Goal: Information Seeking & Learning: Find specific fact

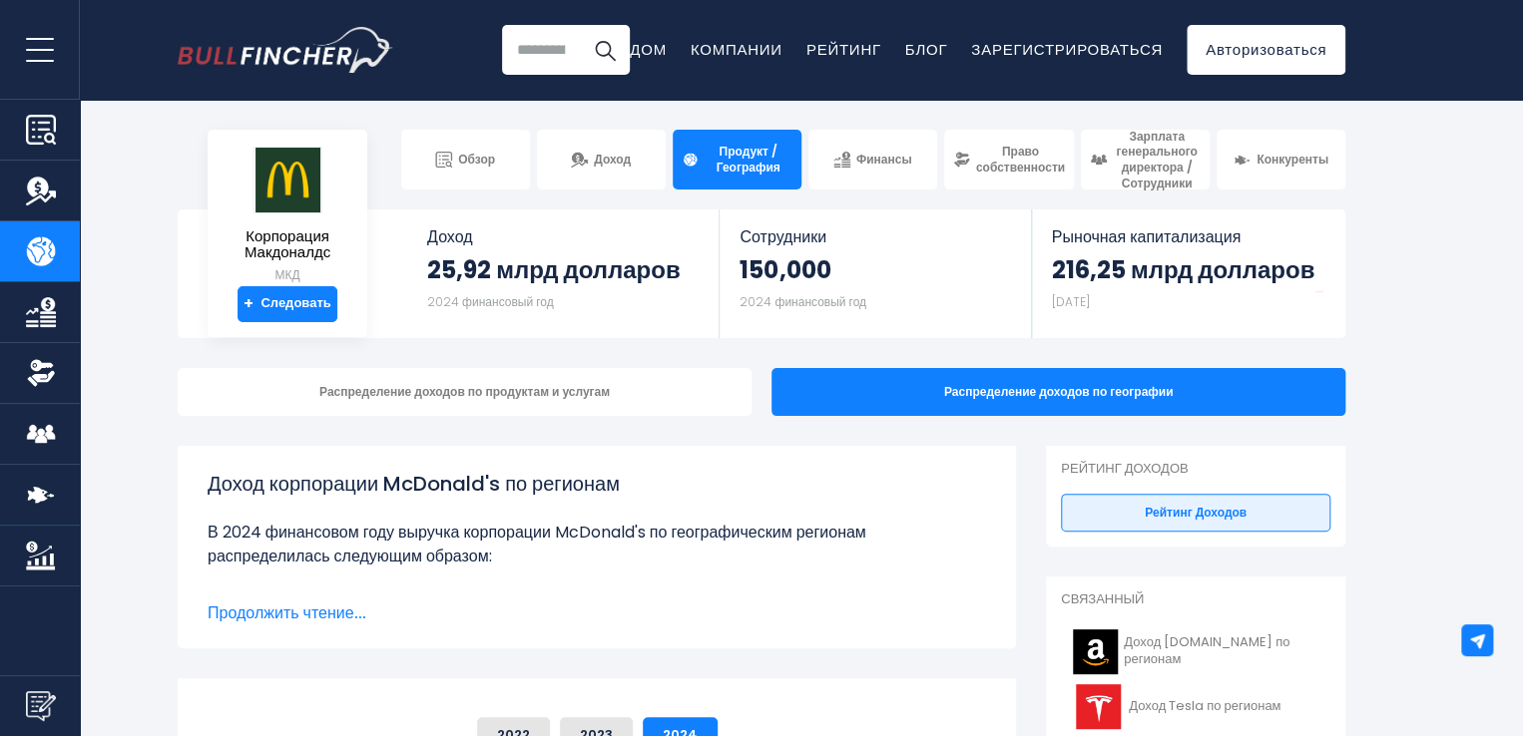
click at [1389, 304] on section "Корпорация Макдоналдс МКД + Следовать Доход 25,92 млрд долларов 2024 финансовый…" at bounding box center [761, 274] width 1523 height 129
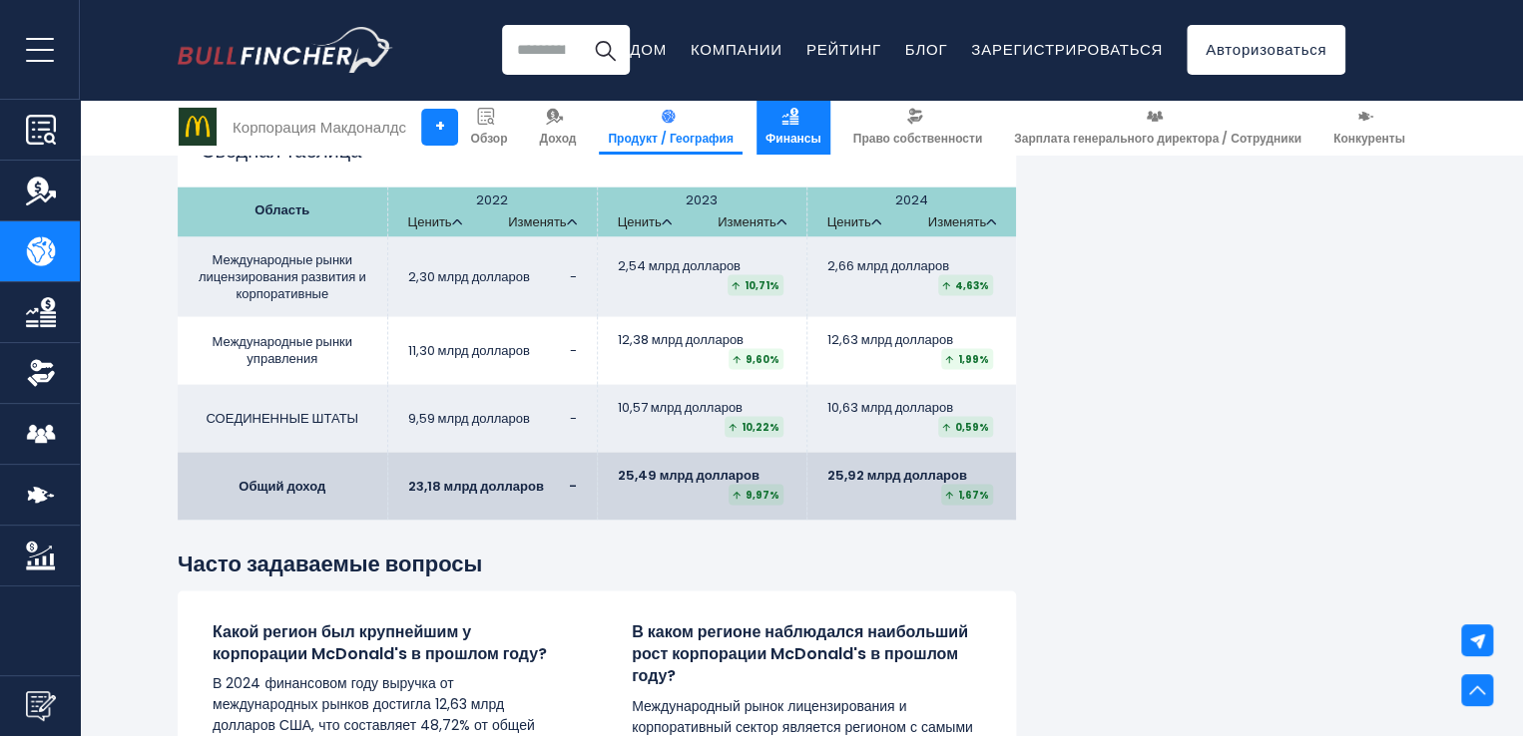
scroll to position [1760, 0]
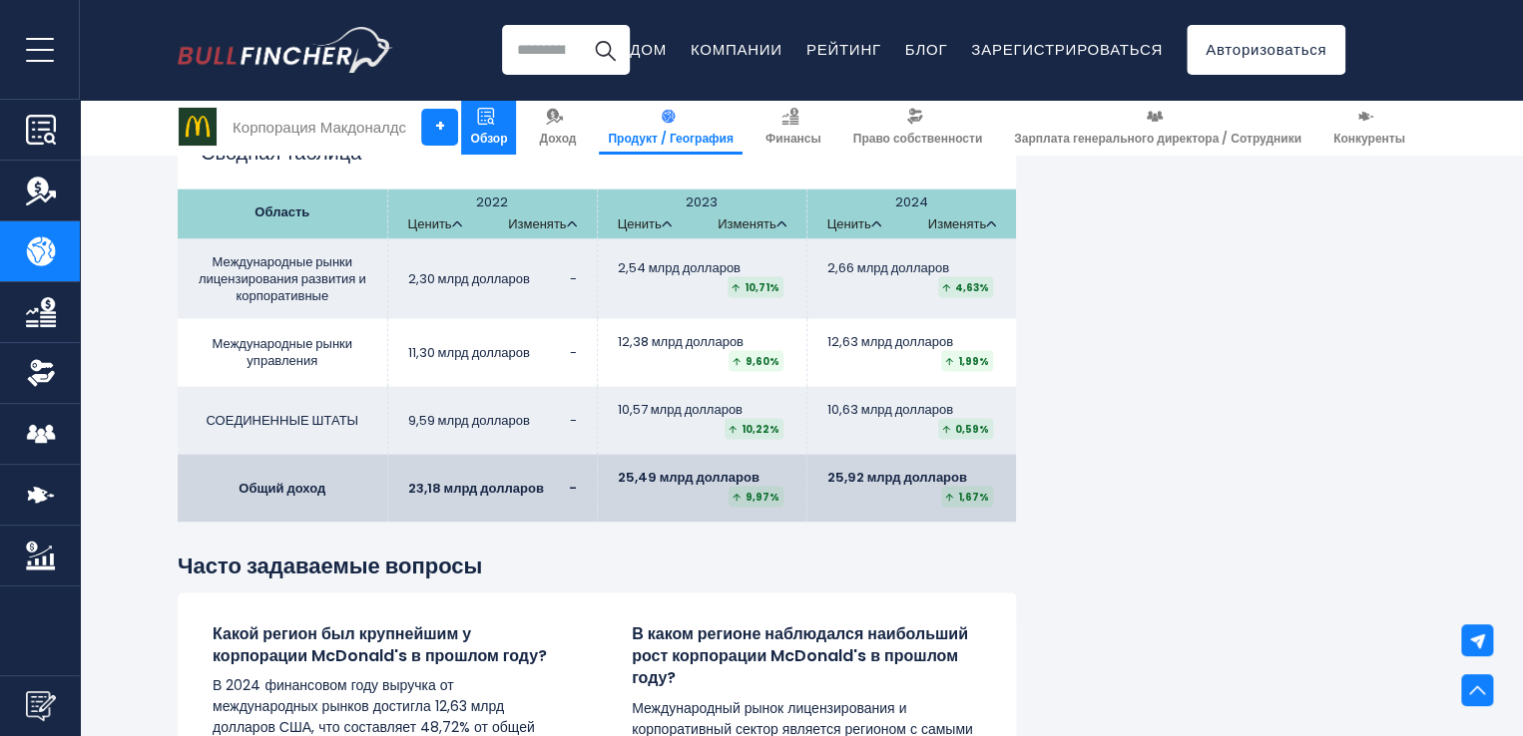
click at [503, 130] on font "Обзор" at bounding box center [488, 138] width 37 height 17
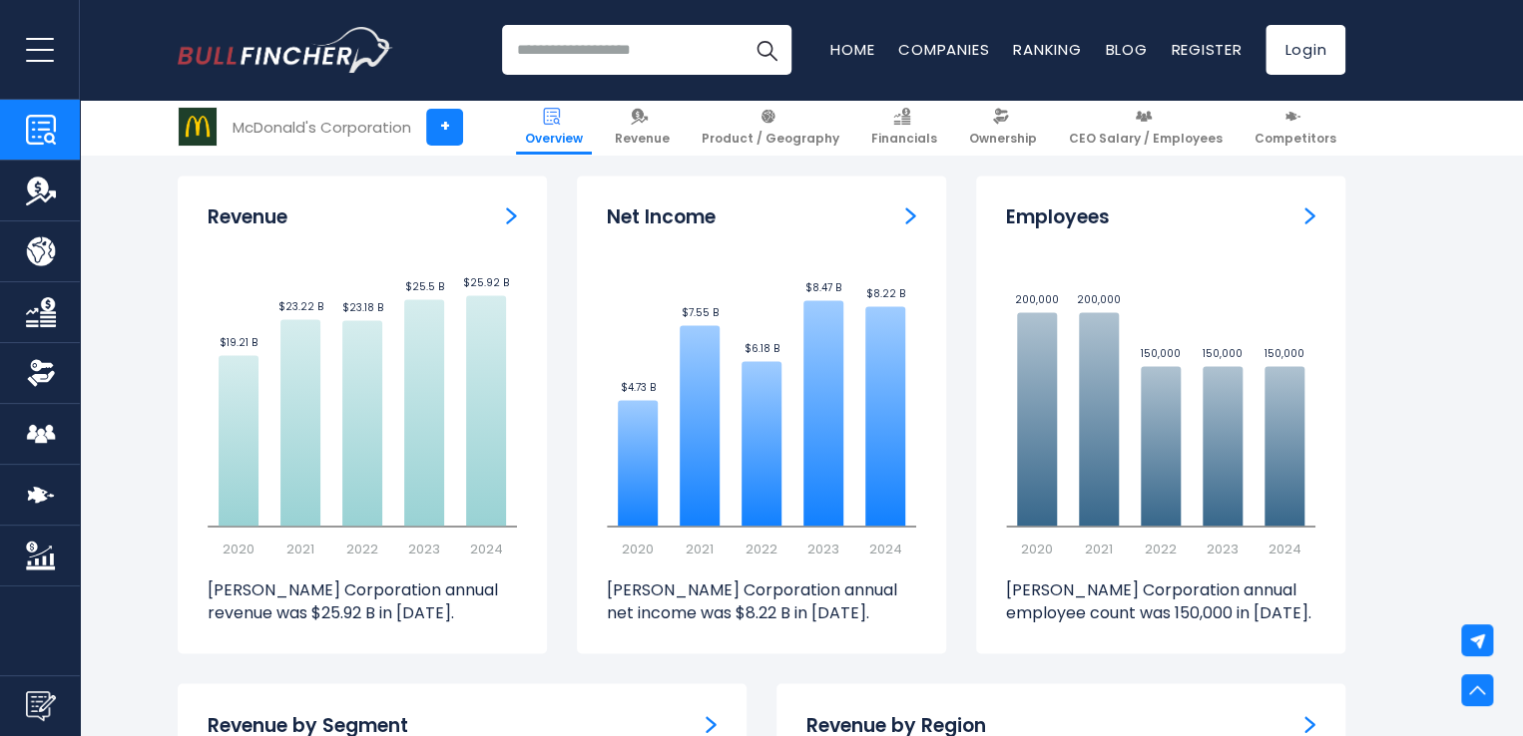
scroll to position [1332, 0]
click at [507, 219] on img "Revenue" at bounding box center [511, 217] width 11 height 18
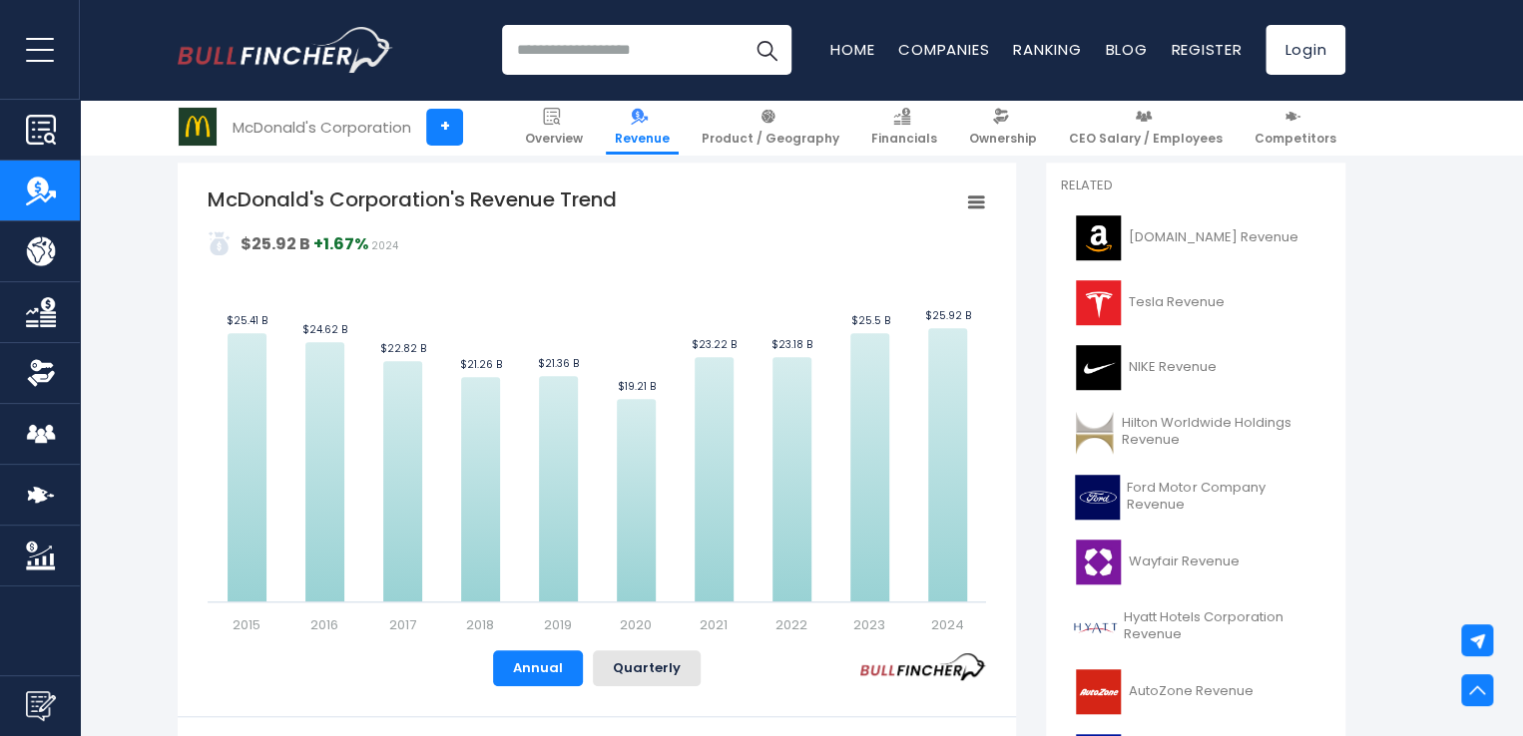
scroll to position [445, 0]
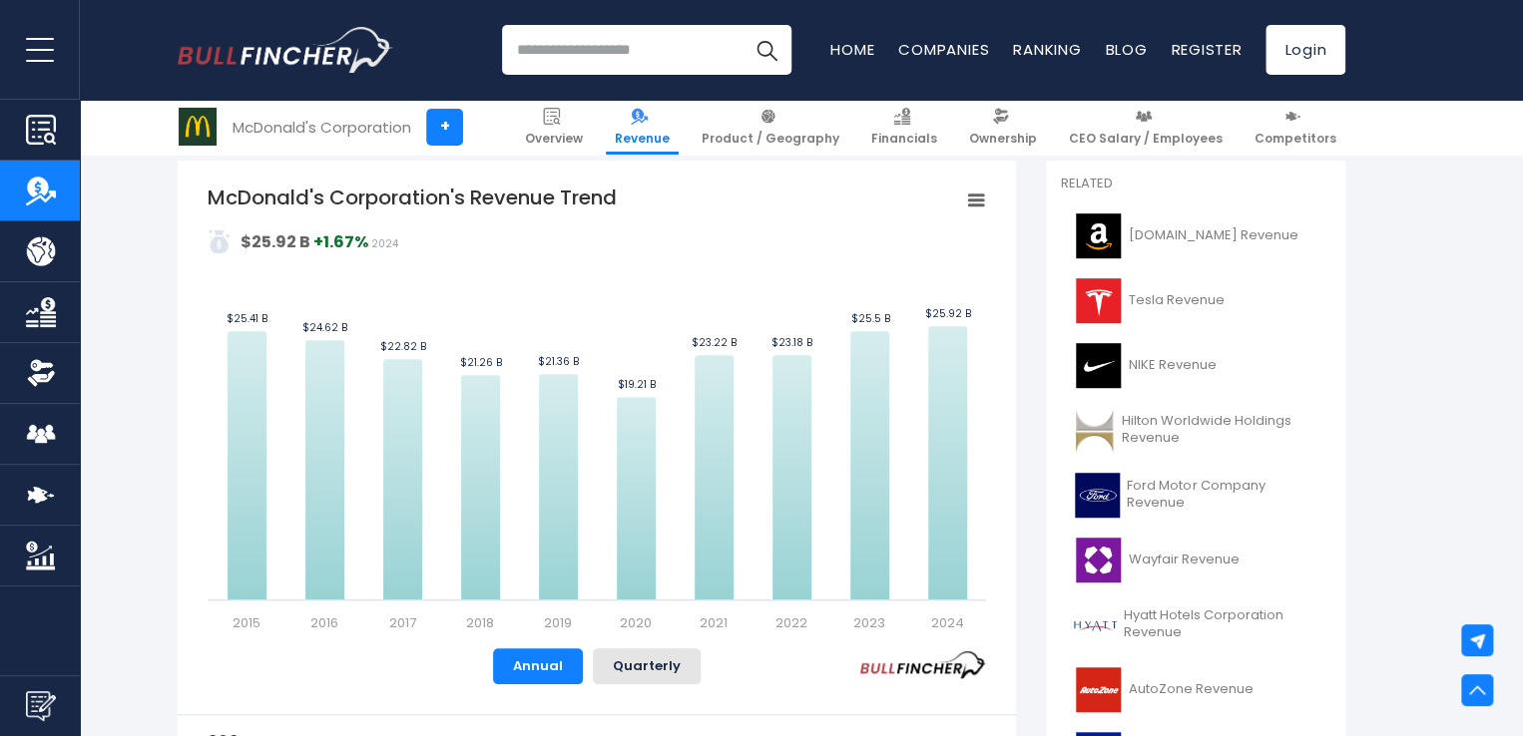
click at [968, 209] on rect "McDonald's Corporation's Revenue Trend" at bounding box center [976, 201] width 28 height 28
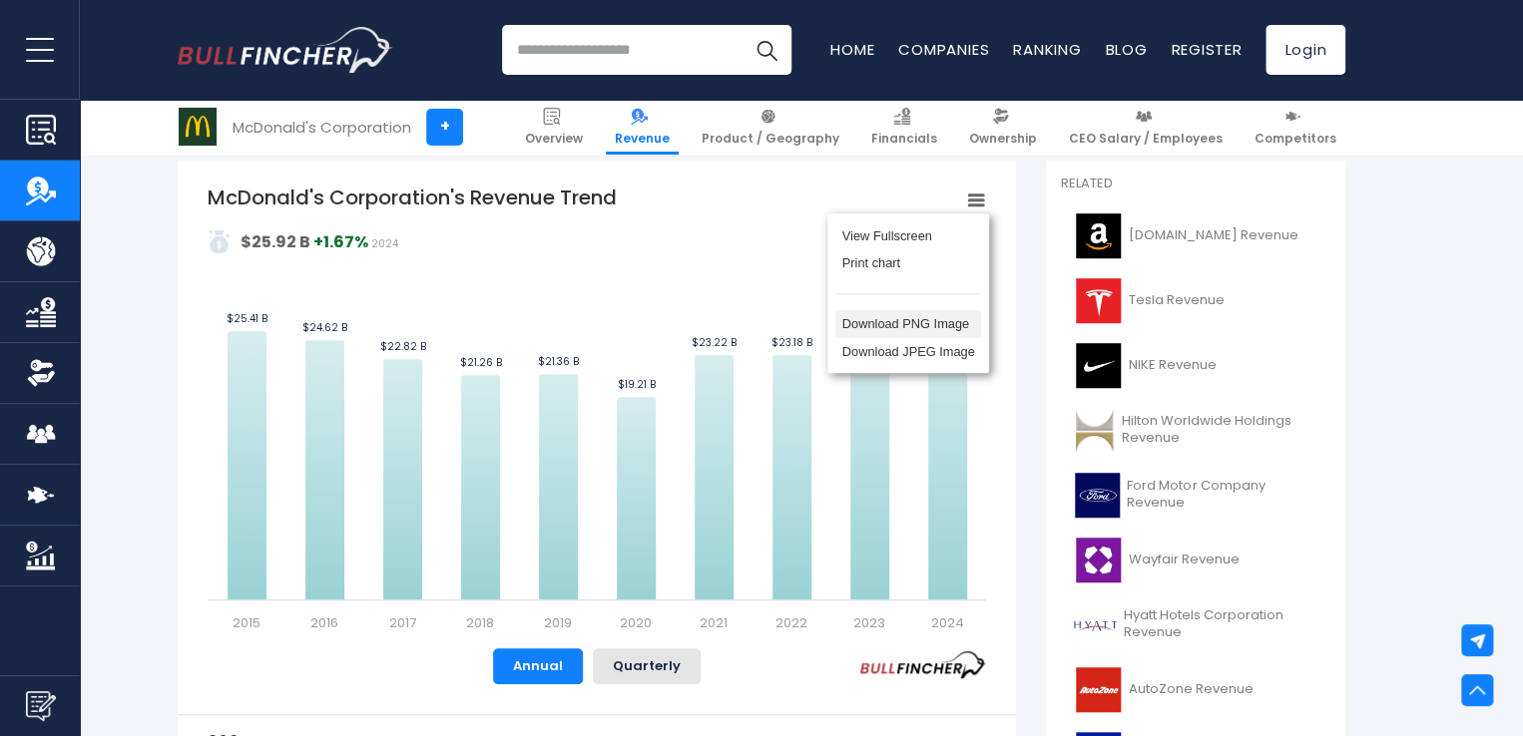
click at [922, 330] on li "Download PNG Image" at bounding box center [908, 324] width 146 height 28
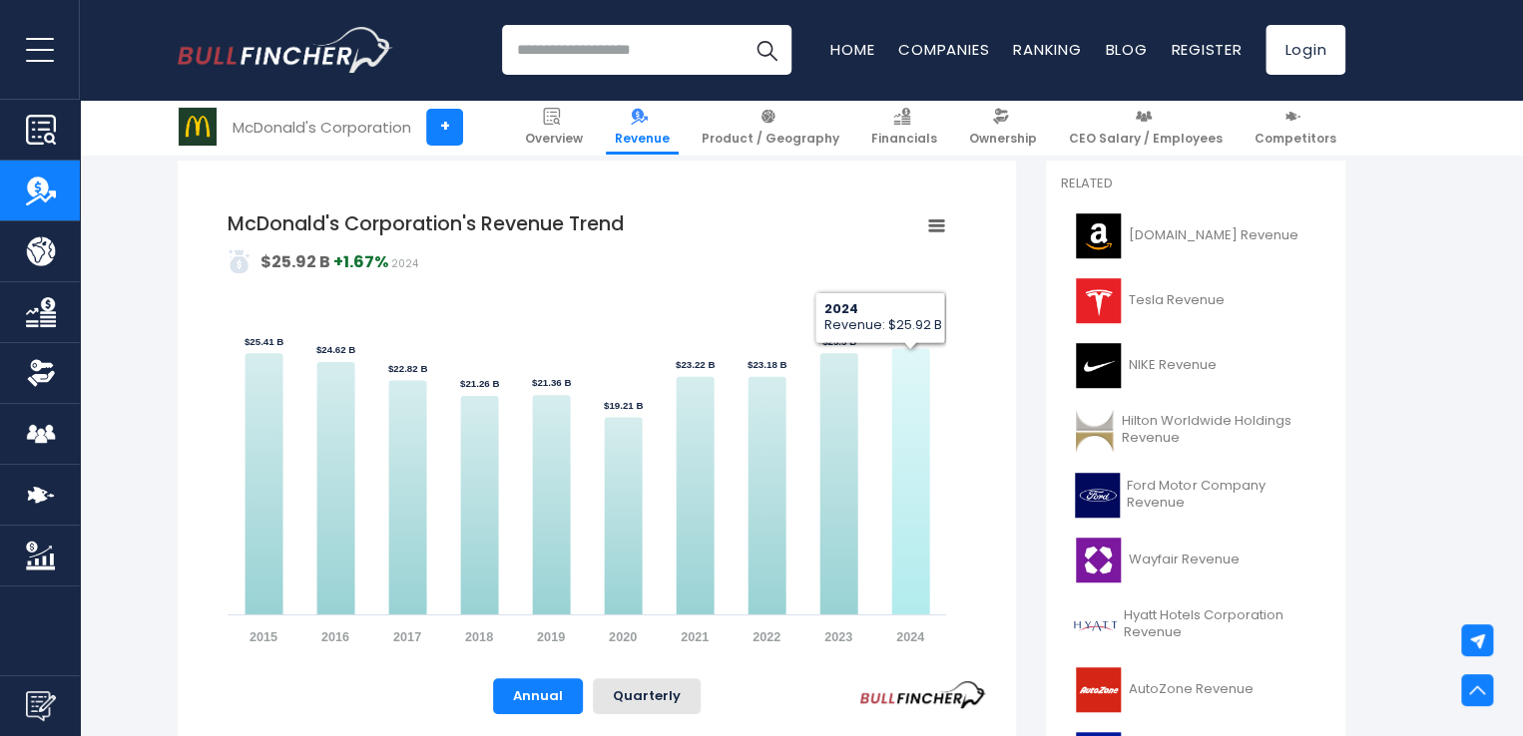
scroll to position [0, 0]
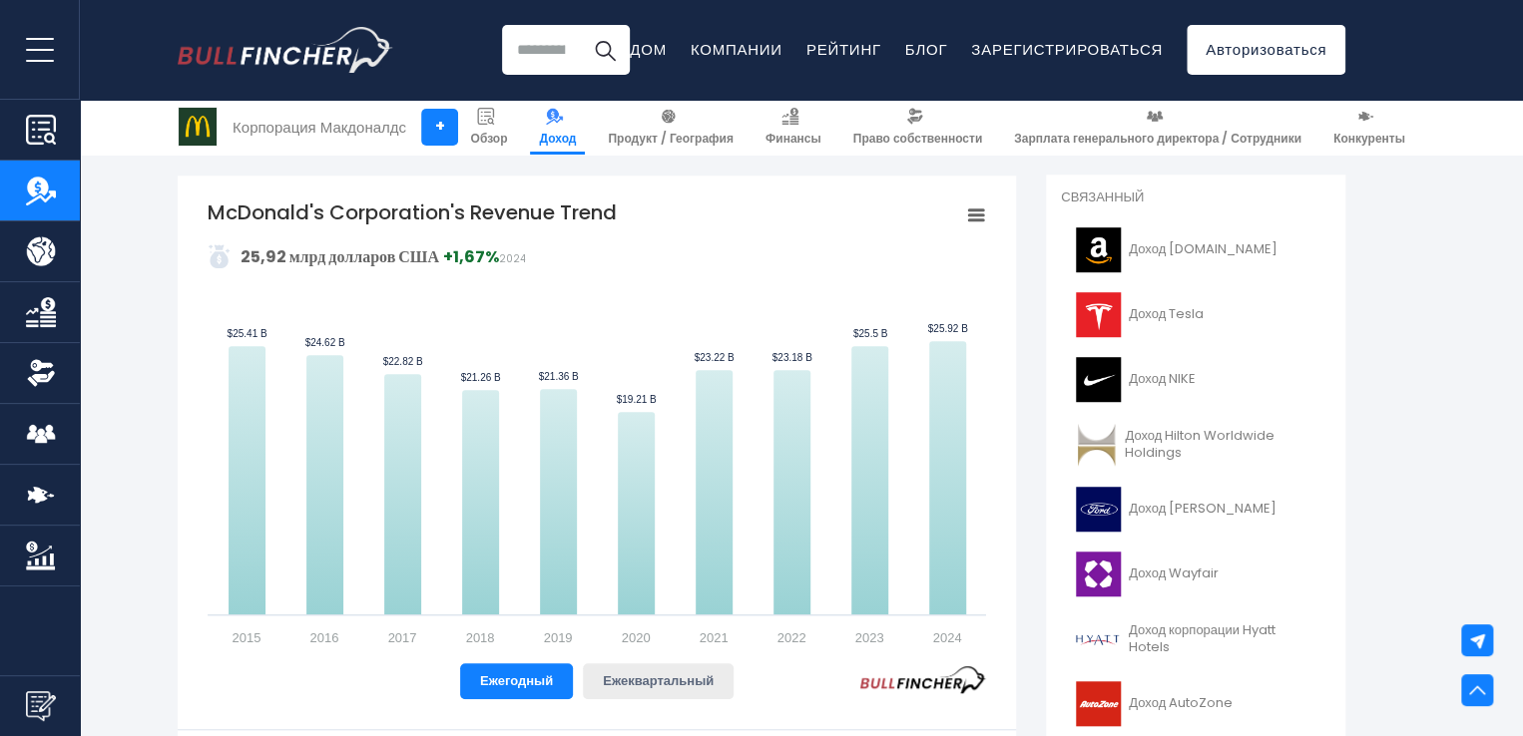
click at [723, 664] on button "Ежеквартальный" at bounding box center [658, 682] width 151 height 36
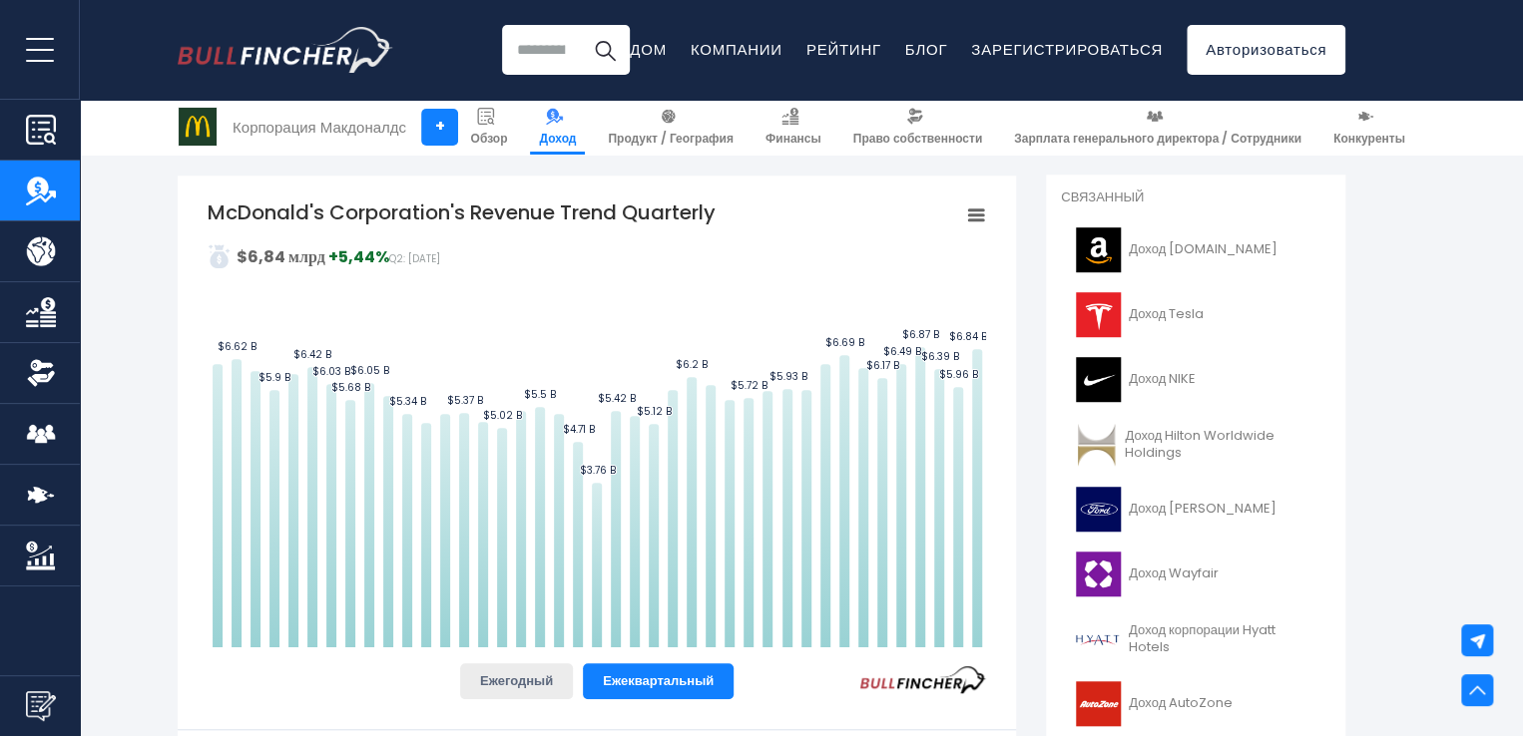
click at [543, 664] on button "Ежегодный" at bounding box center [516, 682] width 113 height 36
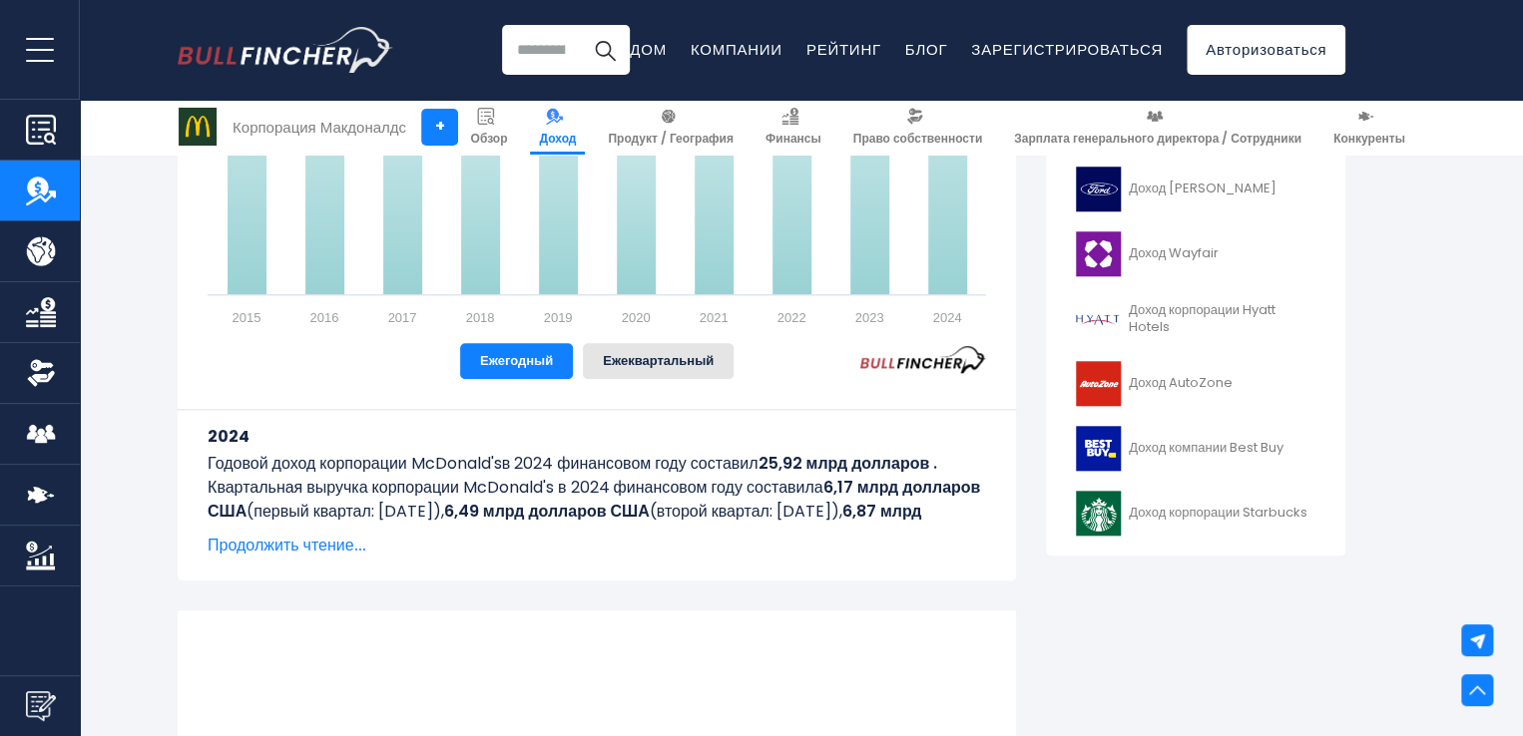
scroll to position [818, 0]
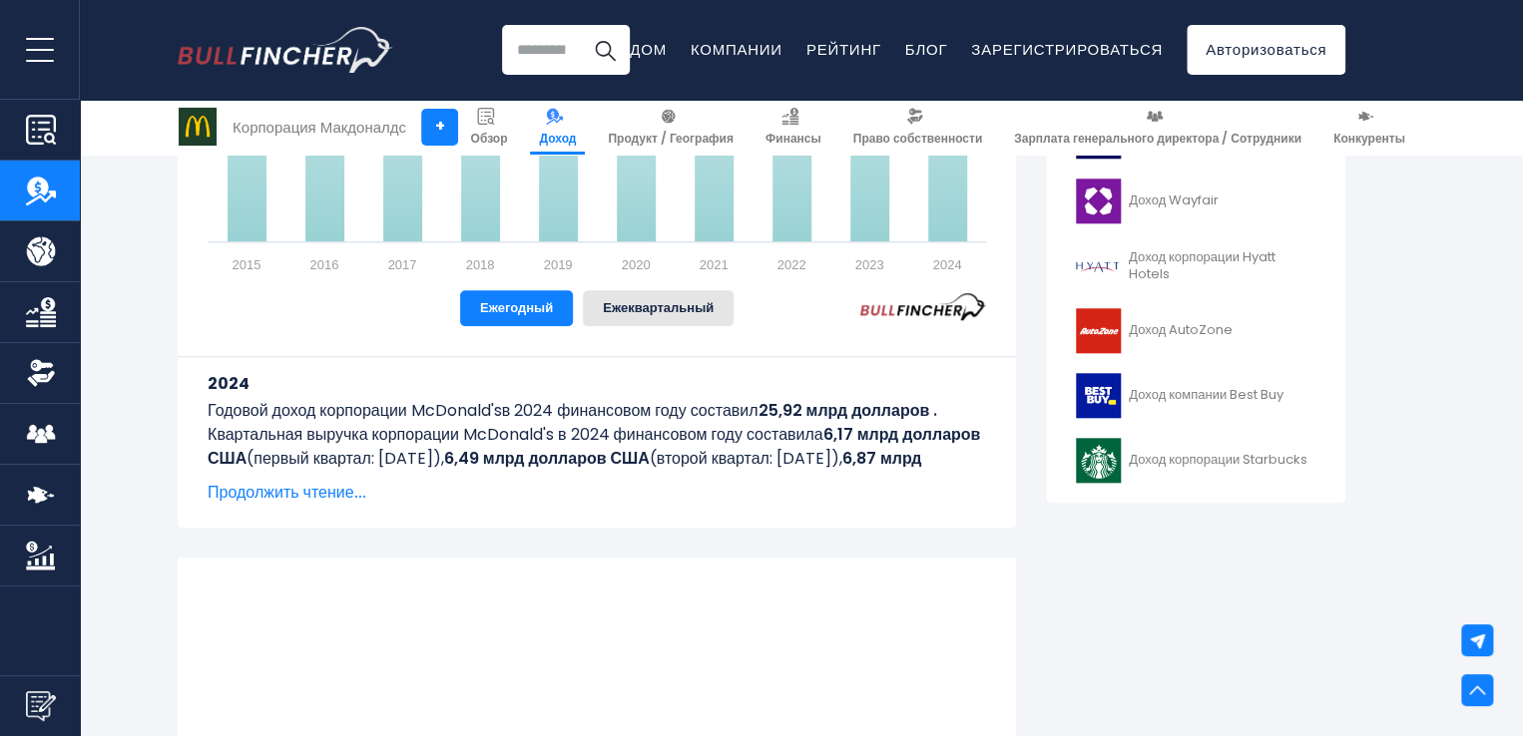
click at [311, 488] on font "Продолжить чтение..." at bounding box center [287, 492] width 159 height 23
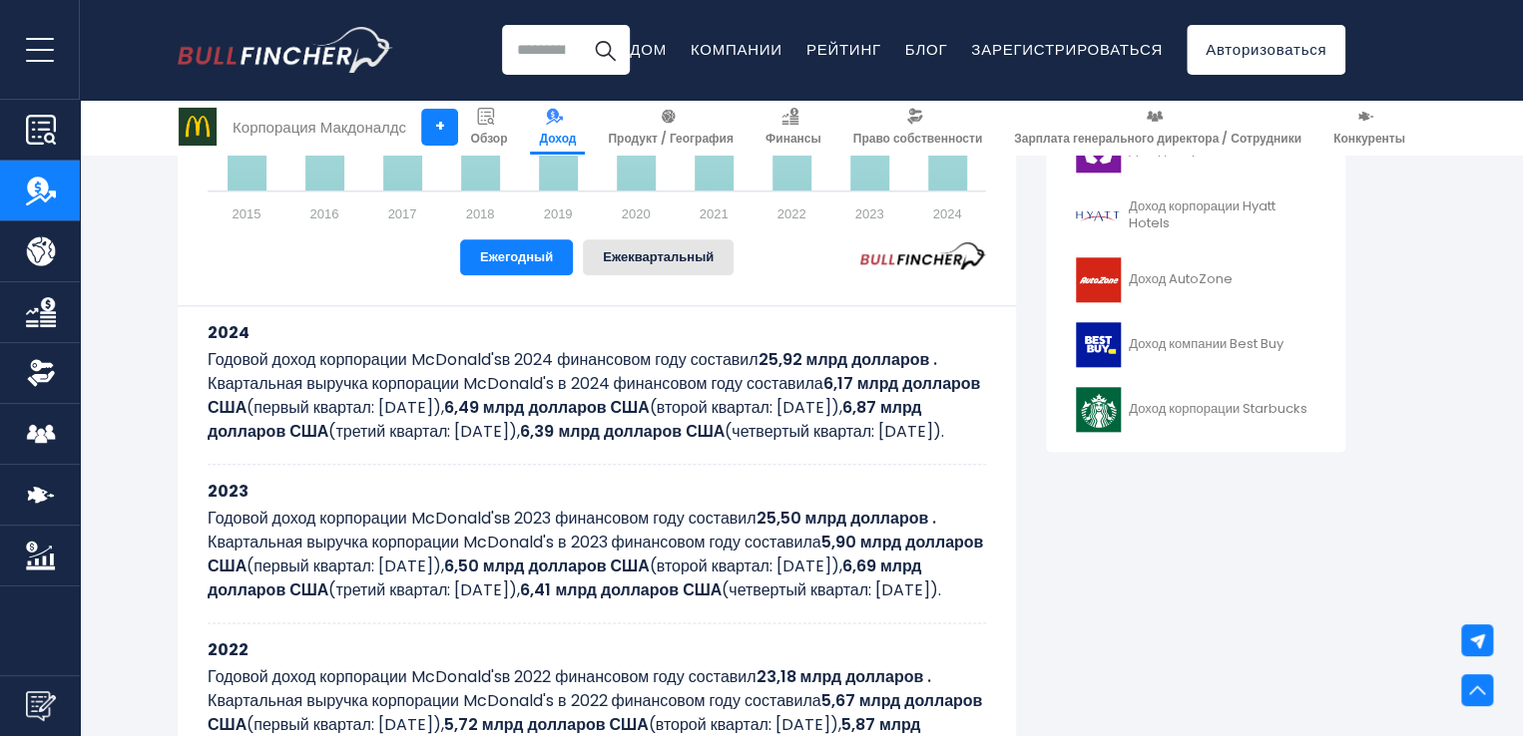
scroll to position [870, 0]
drag, startPoint x: 207, startPoint y: 343, endPoint x: 415, endPoint y: 447, distance: 232.9
click at [415, 447] on div "2024 Годовой доход корпорации McDonald's в 2024 финансовом году составил 25,92 …" at bounding box center [597, 384] width 778 height 159
copy div "Годовой доход корпорации McDonald's в 2024 финансовом году составил 25,92 млрд …"
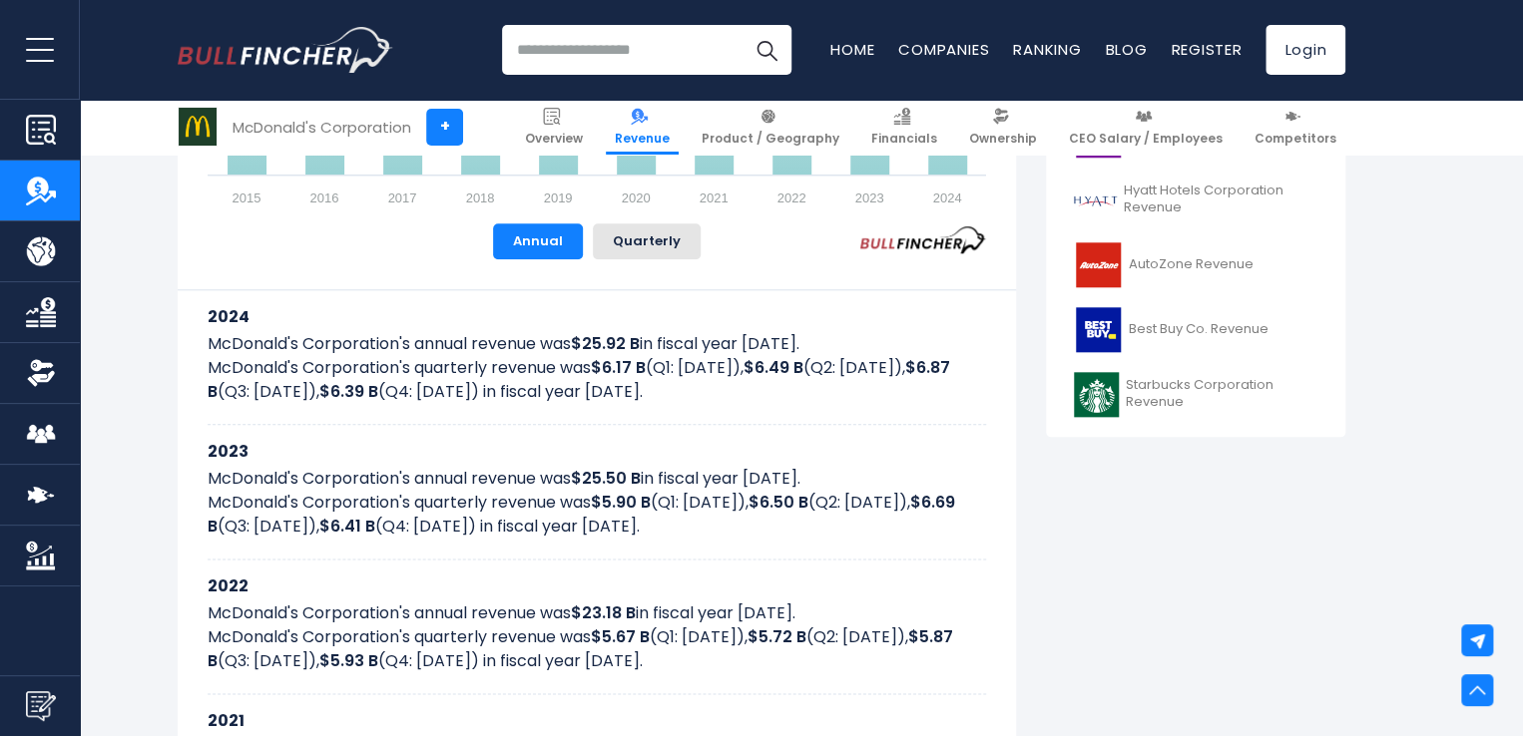
click at [821, 405] on div "2024 McDonald's Corporation's annual revenue was $25.92 B in fiscal year 2024. …" at bounding box center [597, 357] width 778 height 135
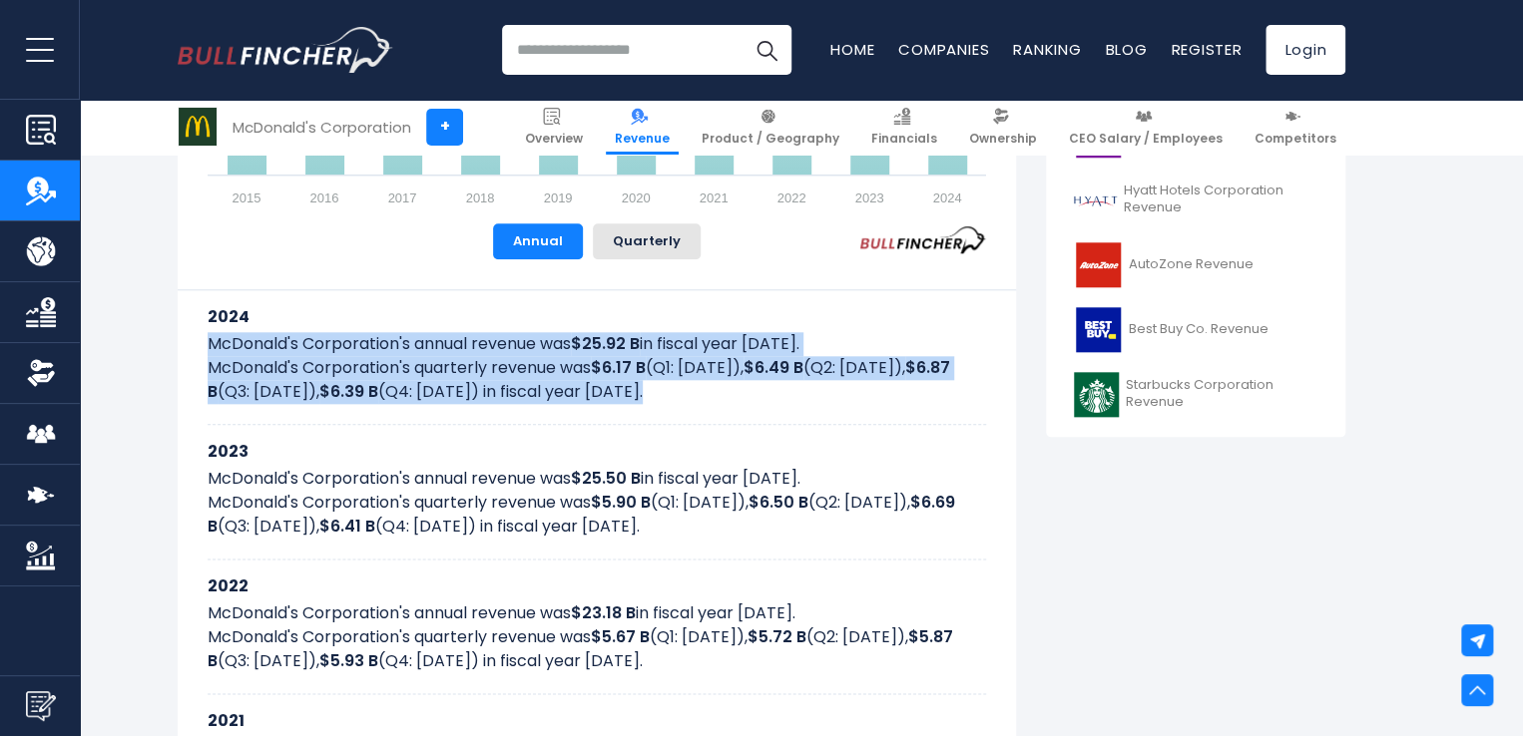
drag, startPoint x: 210, startPoint y: 339, endPoint x: 736, endPoint y: 400, distance: 530.4
click at [736, 400] on div "2024 McDonald's Corporation's annual revenue was $25.92 B in fiscal year 2024. …" at bounding box center [597, 357] width 778 height 135
copy div "McDonald's Corporation's annual revenue was $25.92 B in fiscal year 2024. McDon…"
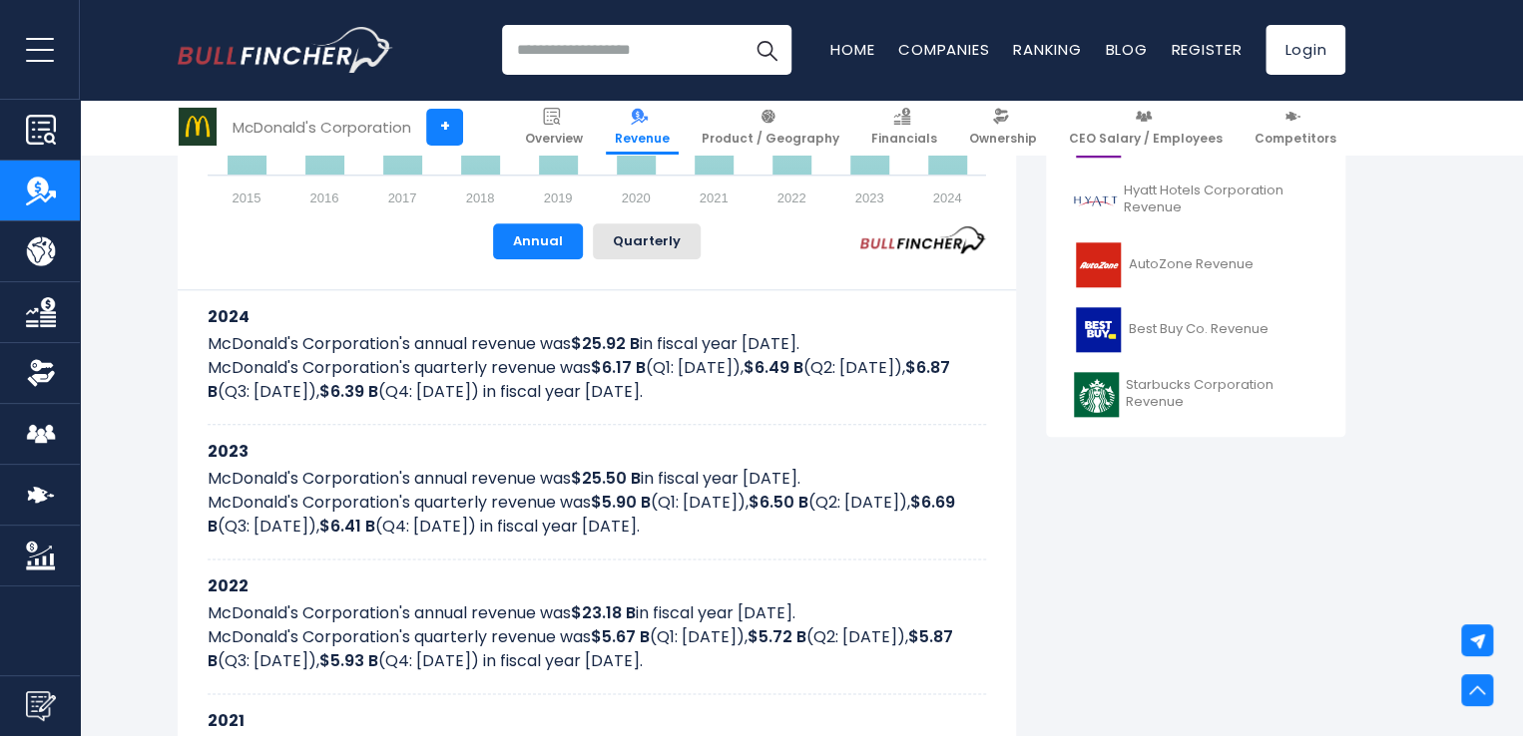
click at [415, 448] on h3 "2023" at bounding box center [597, 451] width 778 height 25
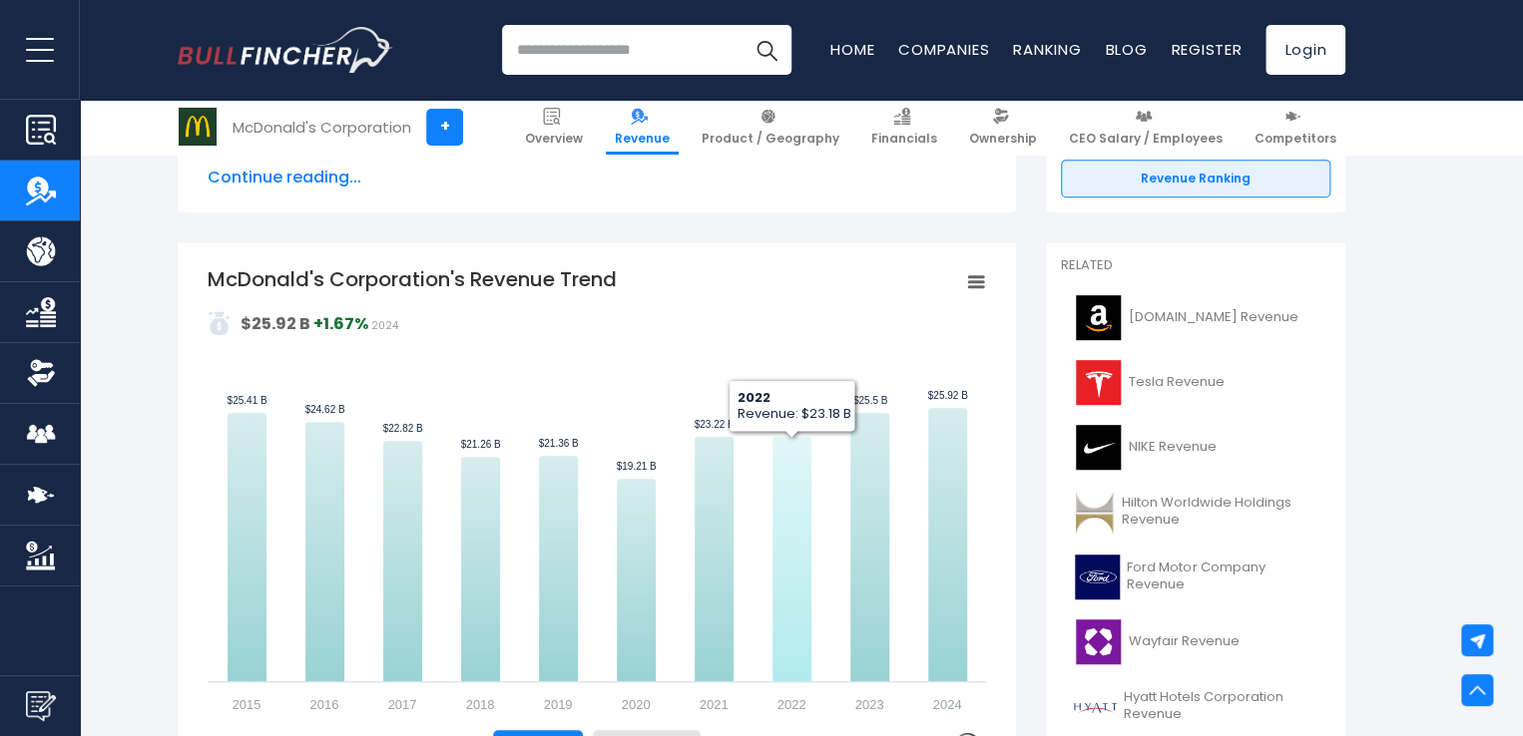
scroll to position [365, 0]
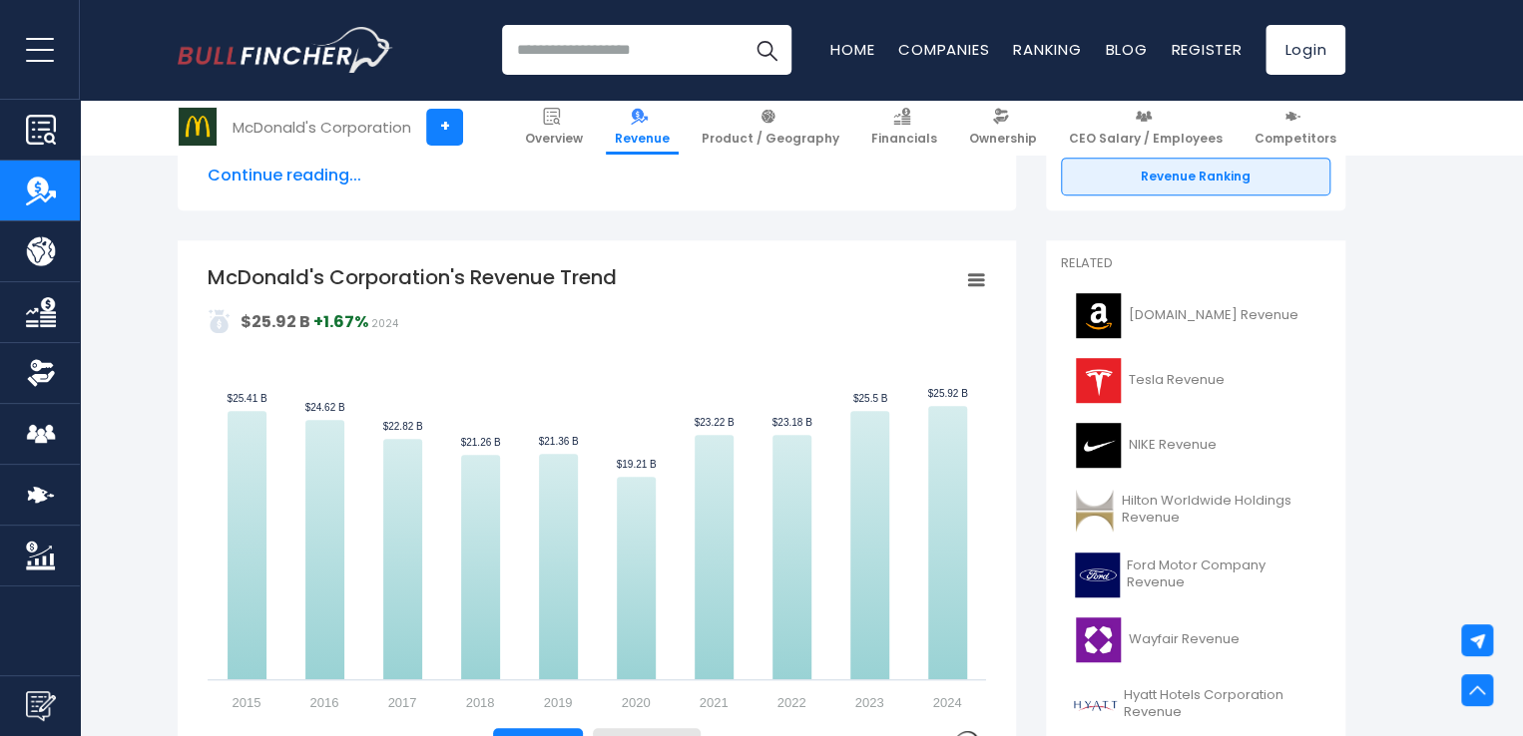
click at [963, 278] on rect "McDonald's Corporation's Revenue Trend" at bounding box center [976, 280] width 28 height 28
click at [789, 329] on rect "McDonald's Corporation's Revenue Trend" at bounding box center [597, 487] width 778 height 449
drag, startPoint x: 962, startPoint y: 284, endPoint x: 980, endPoint y: 280, distance: 18.4
click at [980, 280] on g "Chart context menu" at bounding box center [976, 280] width 28 height 28
click at [980, 280] on div "View Fullscreen Print chart Download PNG Image Download JPEG Image" at bounding box center [908, 373] width 218 height 216
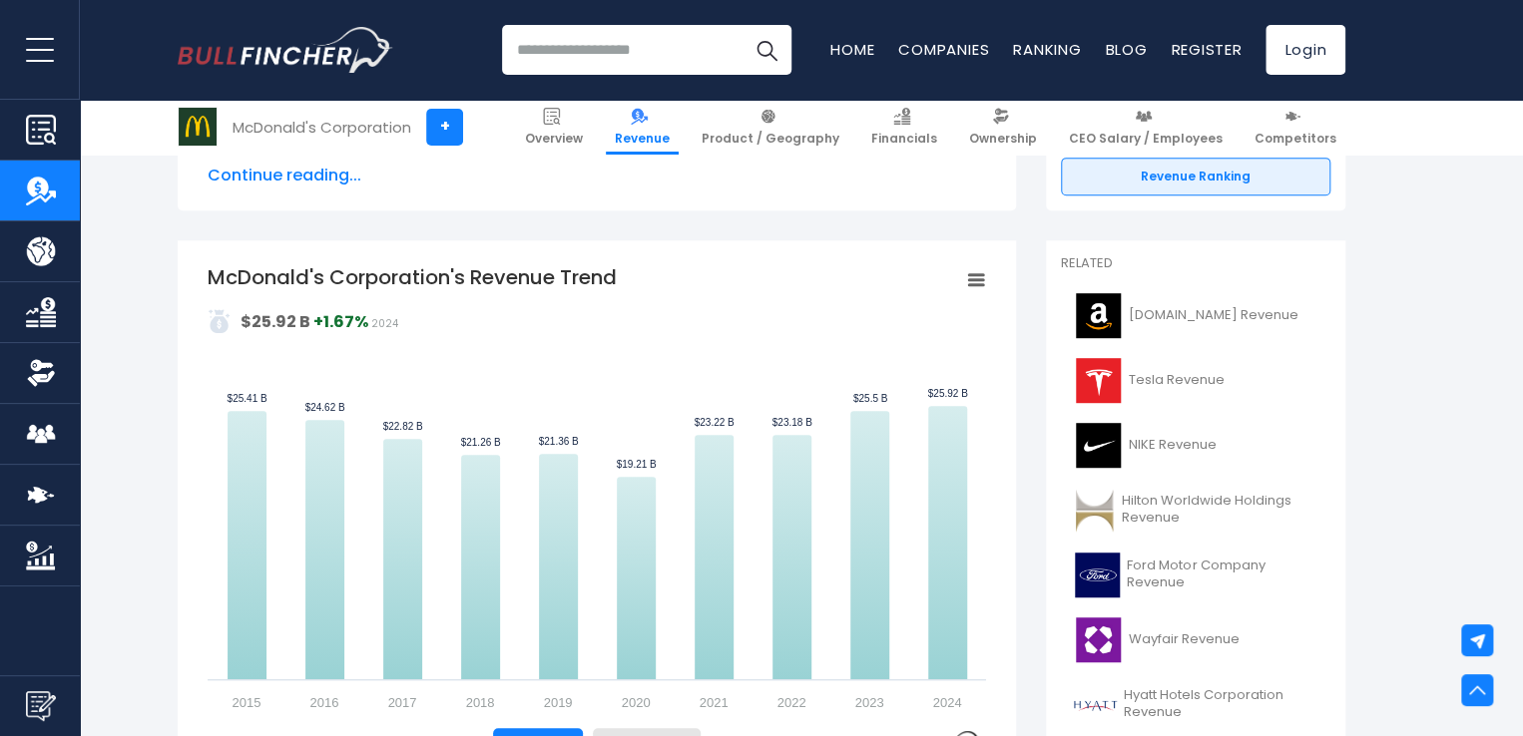
click at [975, 266] on rect "McDonald's Corporation's Revenue Trend" at bounding box center [976, 280] width 28 height 28
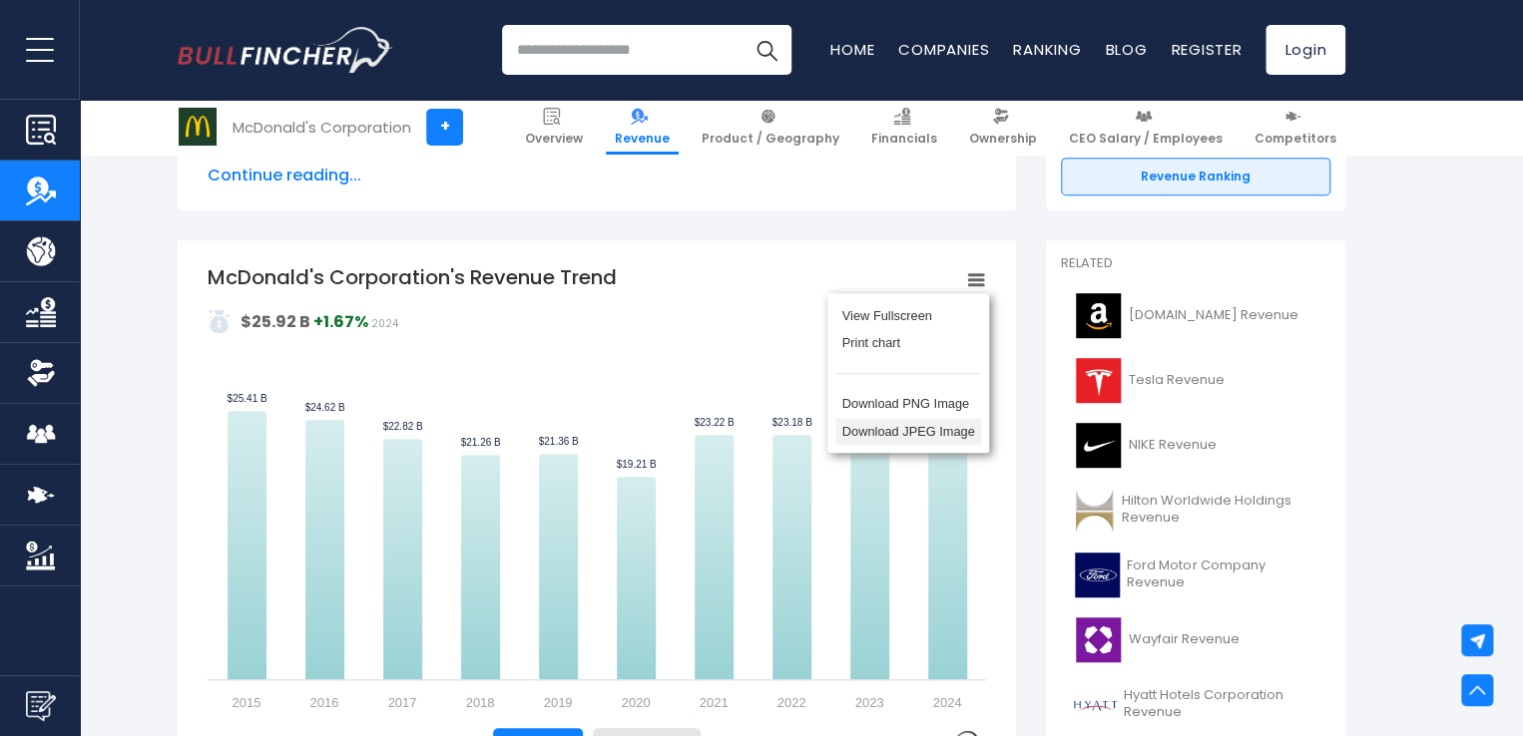
click at [903, 443] on li "Download JPEG Image" at bounding box center [908, 432] width 146 height 28
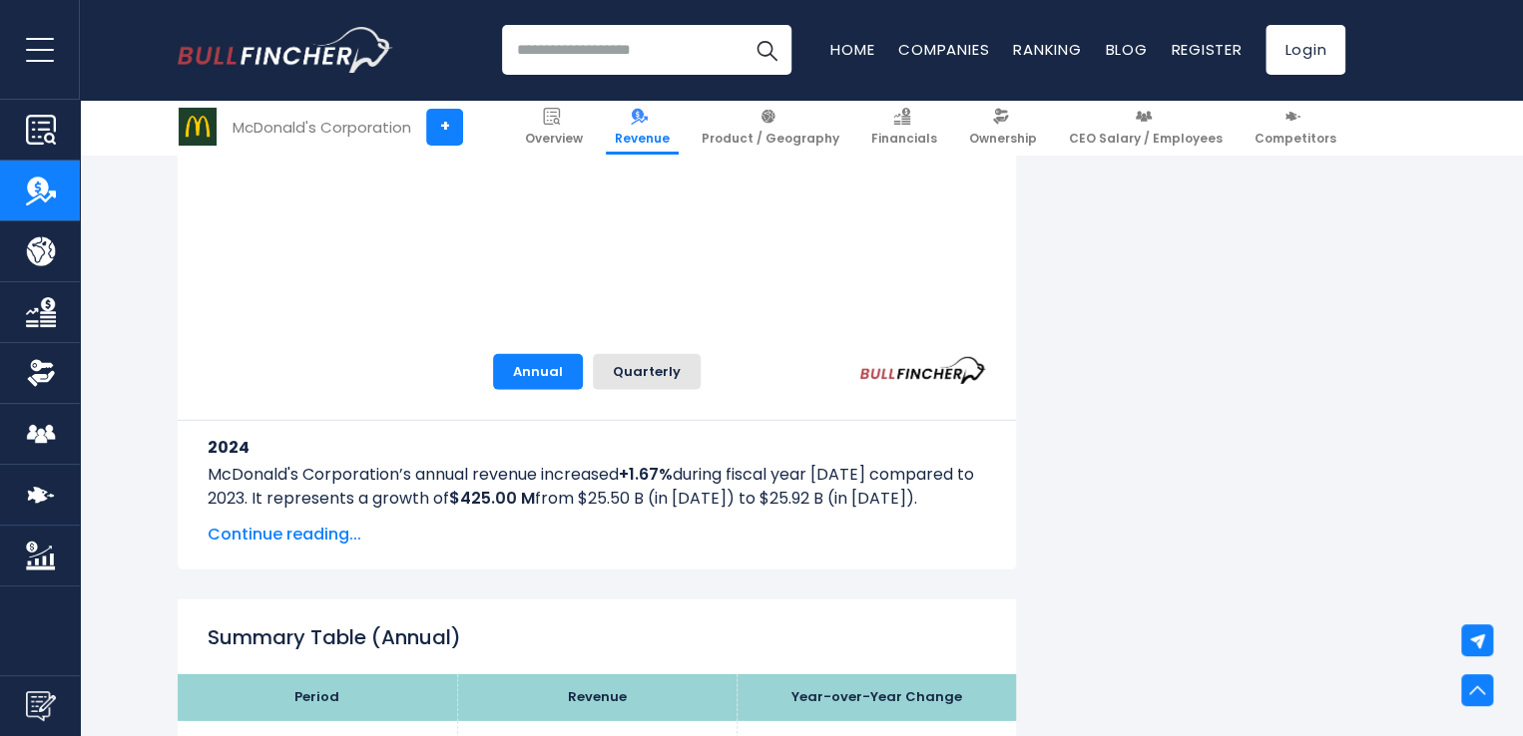
scroll to position [2718, 0]
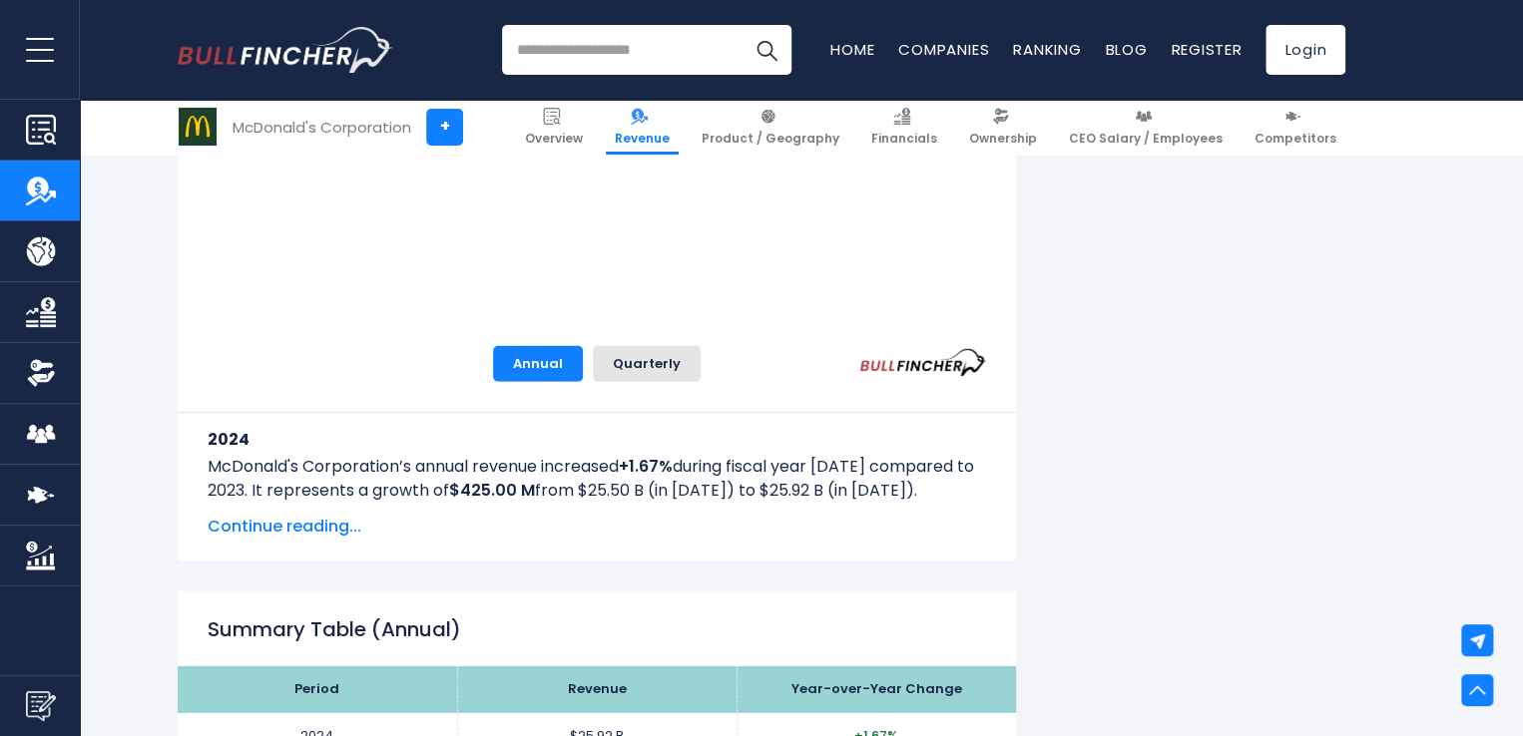
click at [304, 515] on span "Continue reading..." at bounding box center [597, 527] width 778 height 24
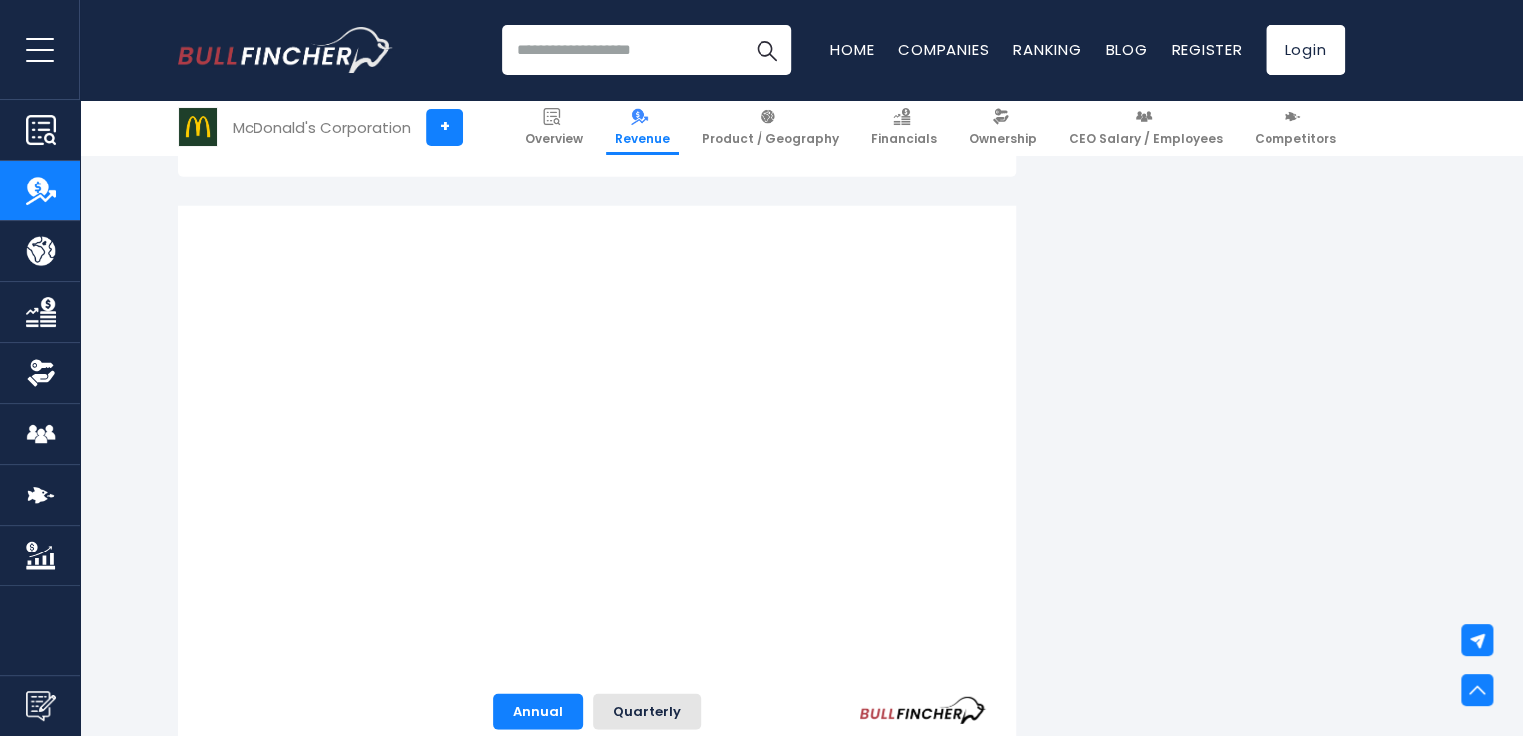
scroll to position [2369, 0]
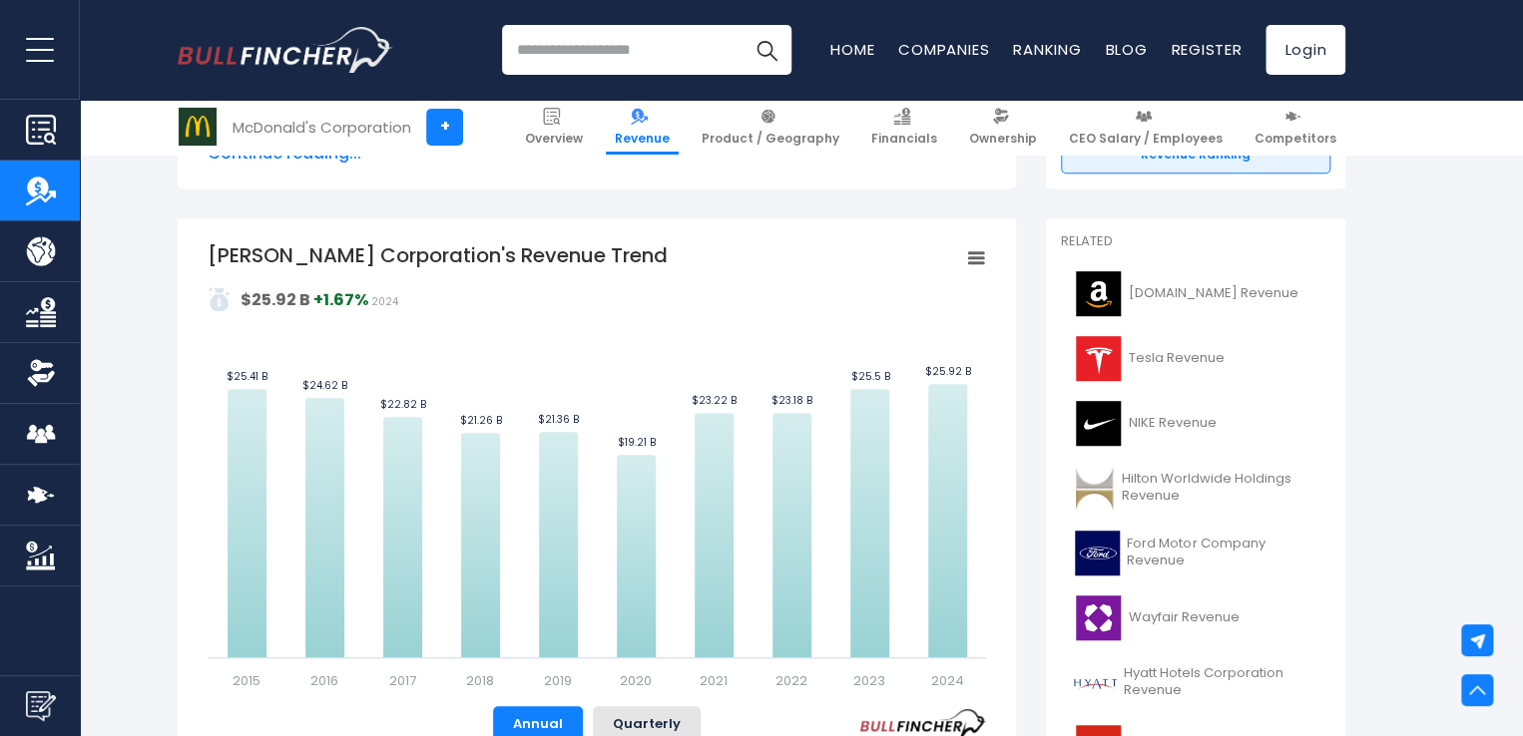
scroll to position [379, 0]
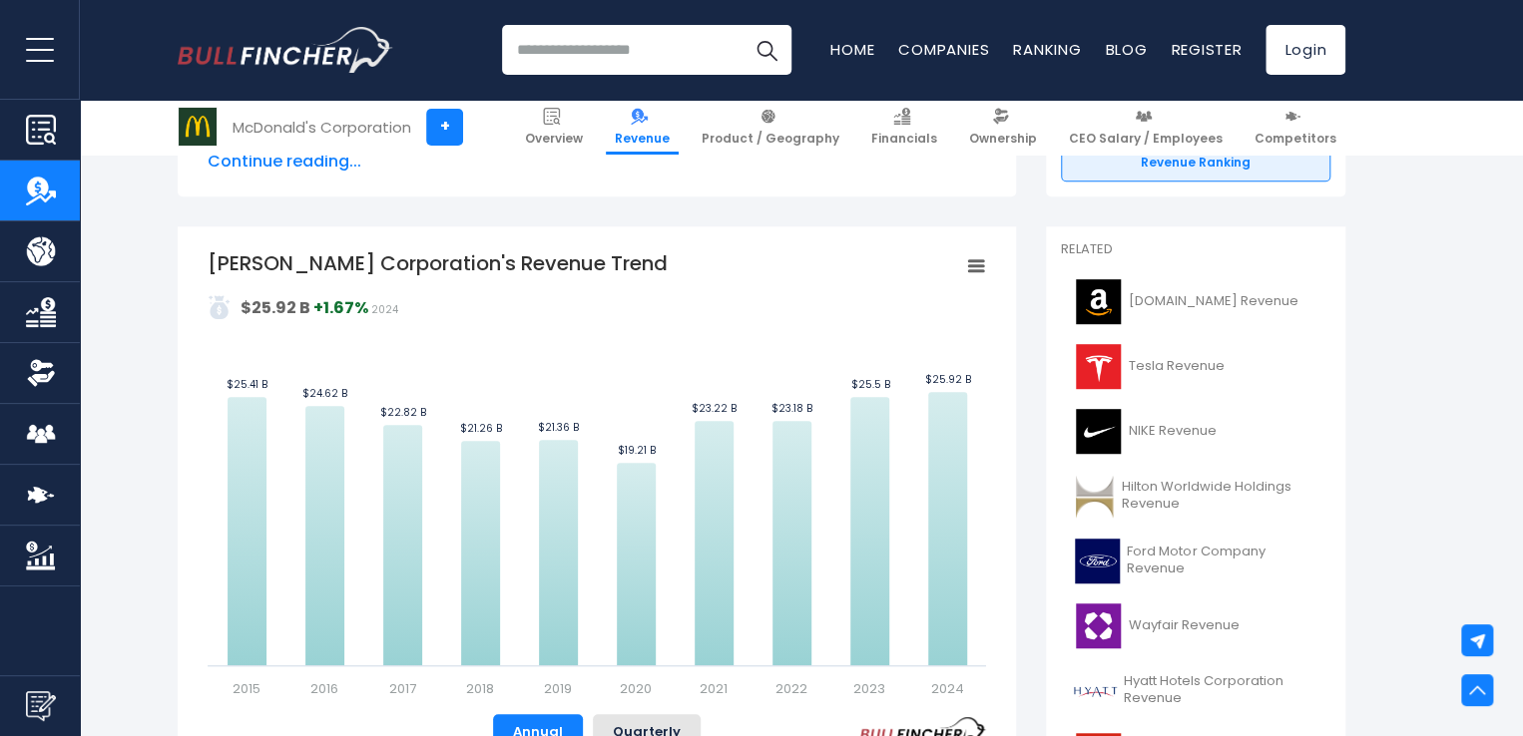
drag, startPoint x: 208, startPoint y: 266, endPoint x: 485, endPoint y: 264, distance: 277.4
click at [485, 264] on tspan "McDonald's Corporation's Revenue Trend" at bounding box center [438, 263] width 460 height 28
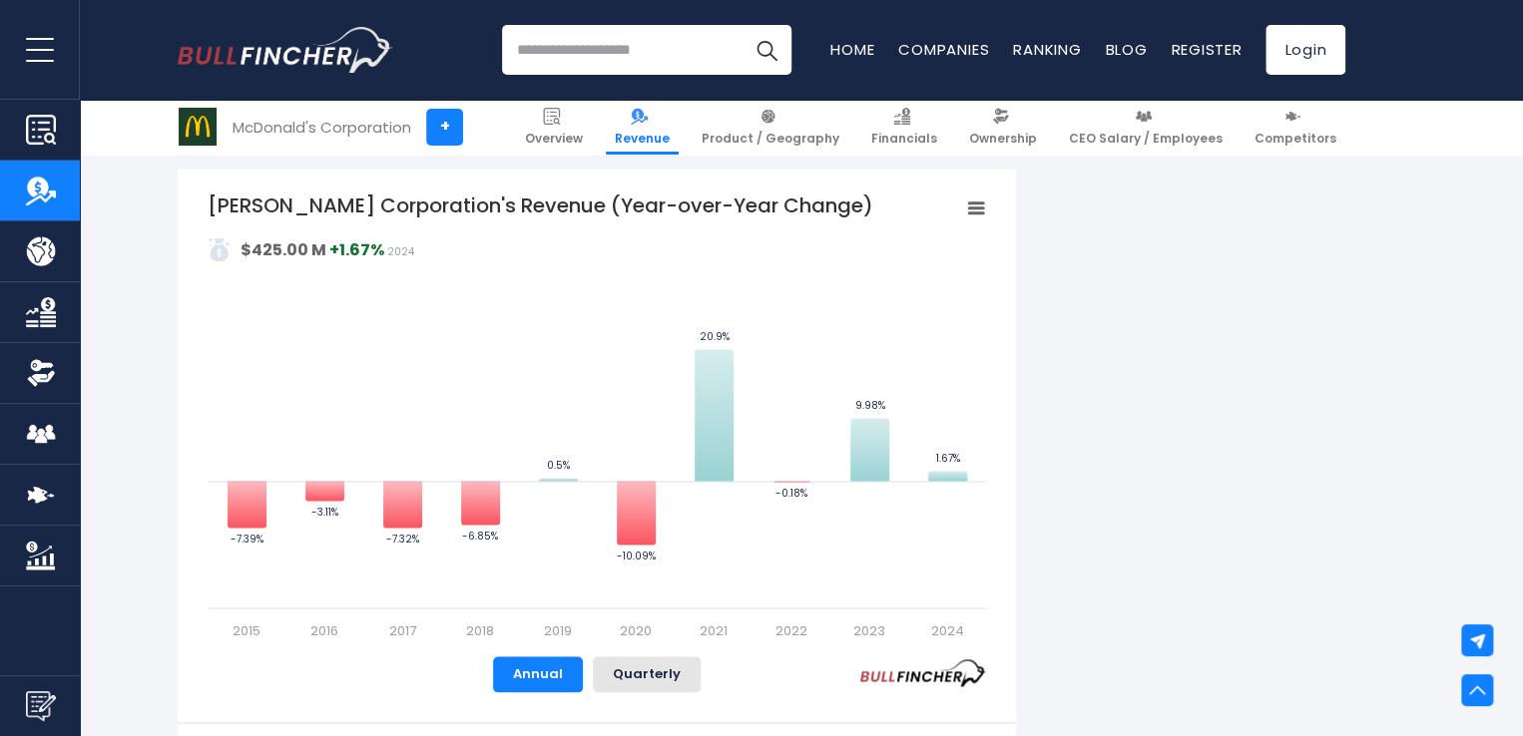
scroll to position [1193, 0]
click at [967, 220] on rect "McDonald's Corporation's Revenue (Year-over-Year Change)" at bounding box center [976, 208] width 28 height 28
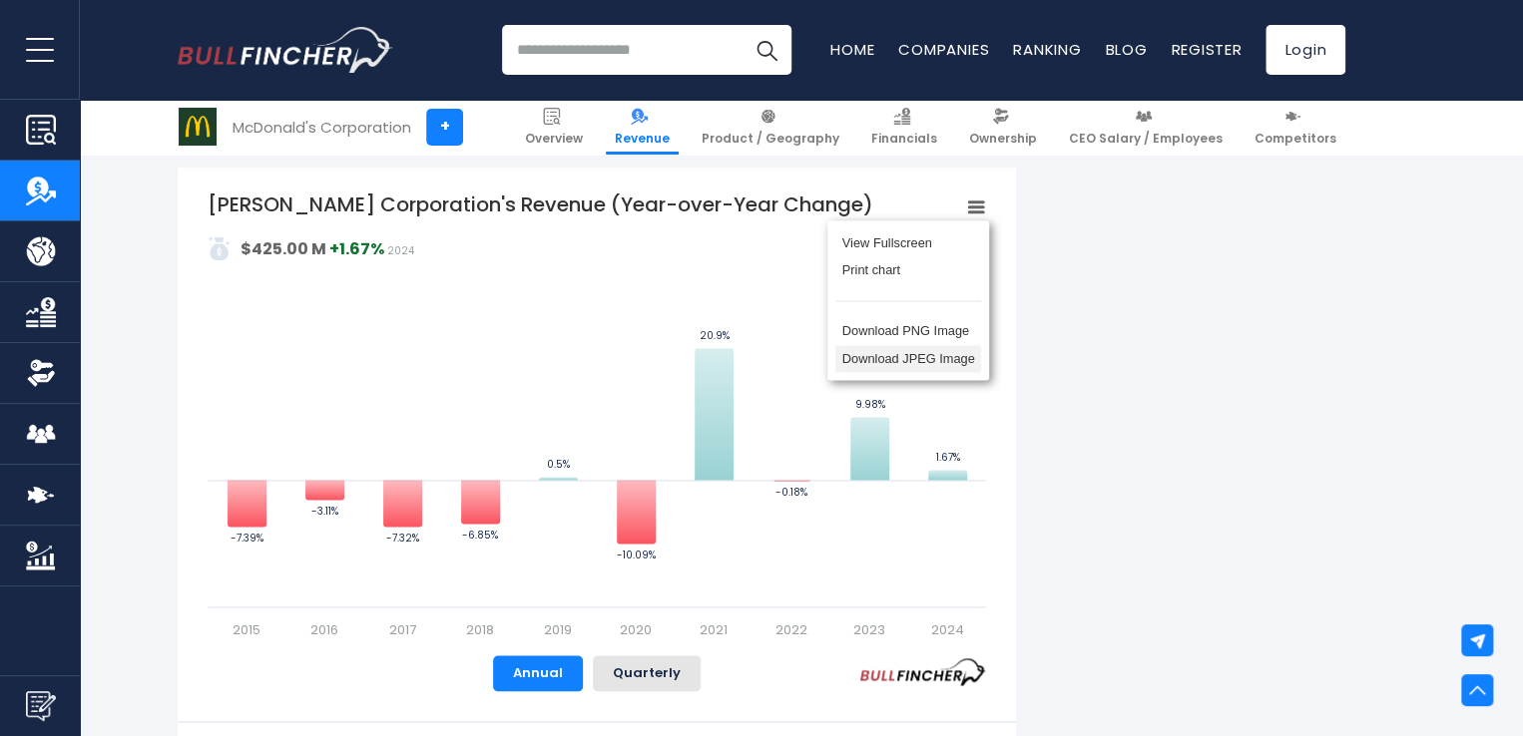
click at [900, 360] on li "Download JPEG Image" at bounding box center [908, 359] width 146 height 28
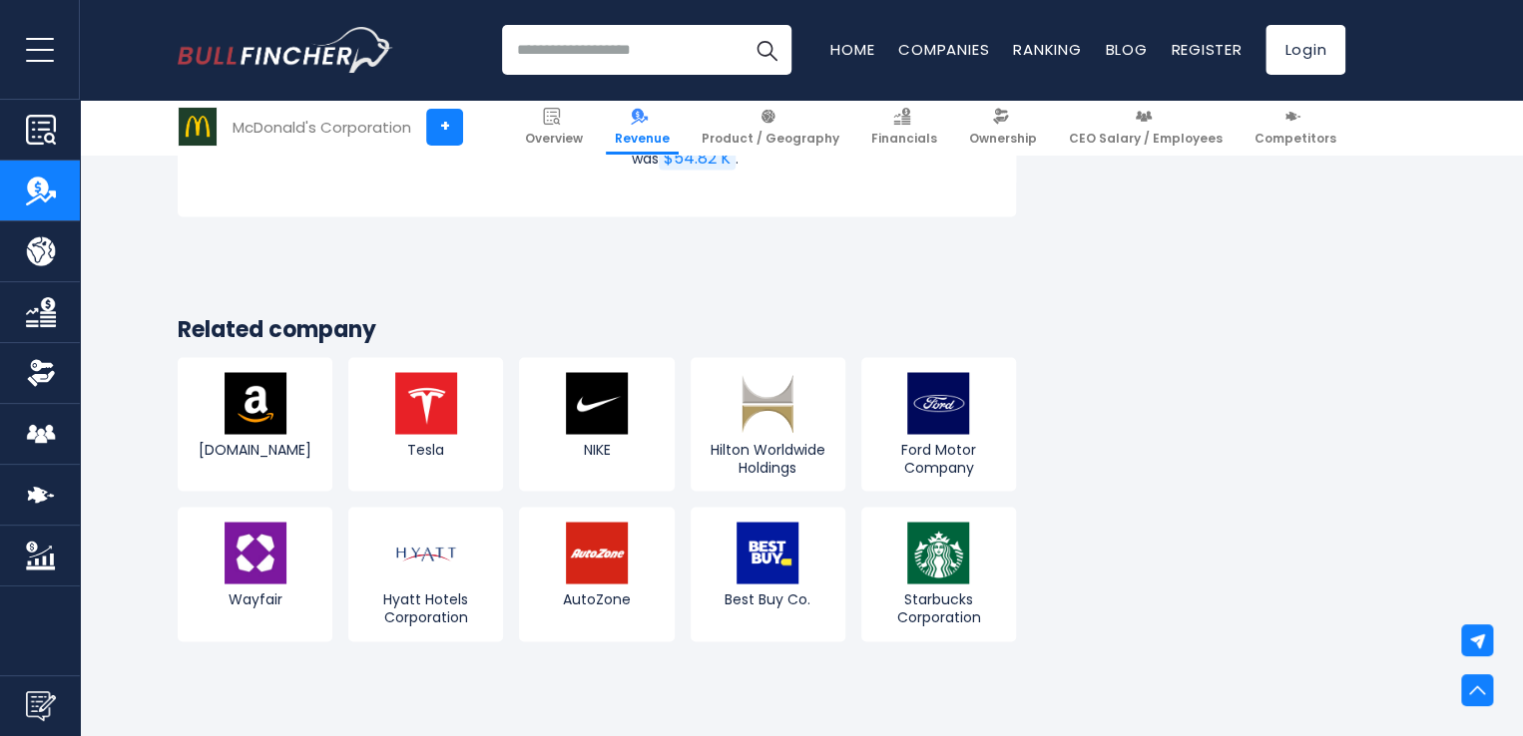
scroll to position [5348, 0]
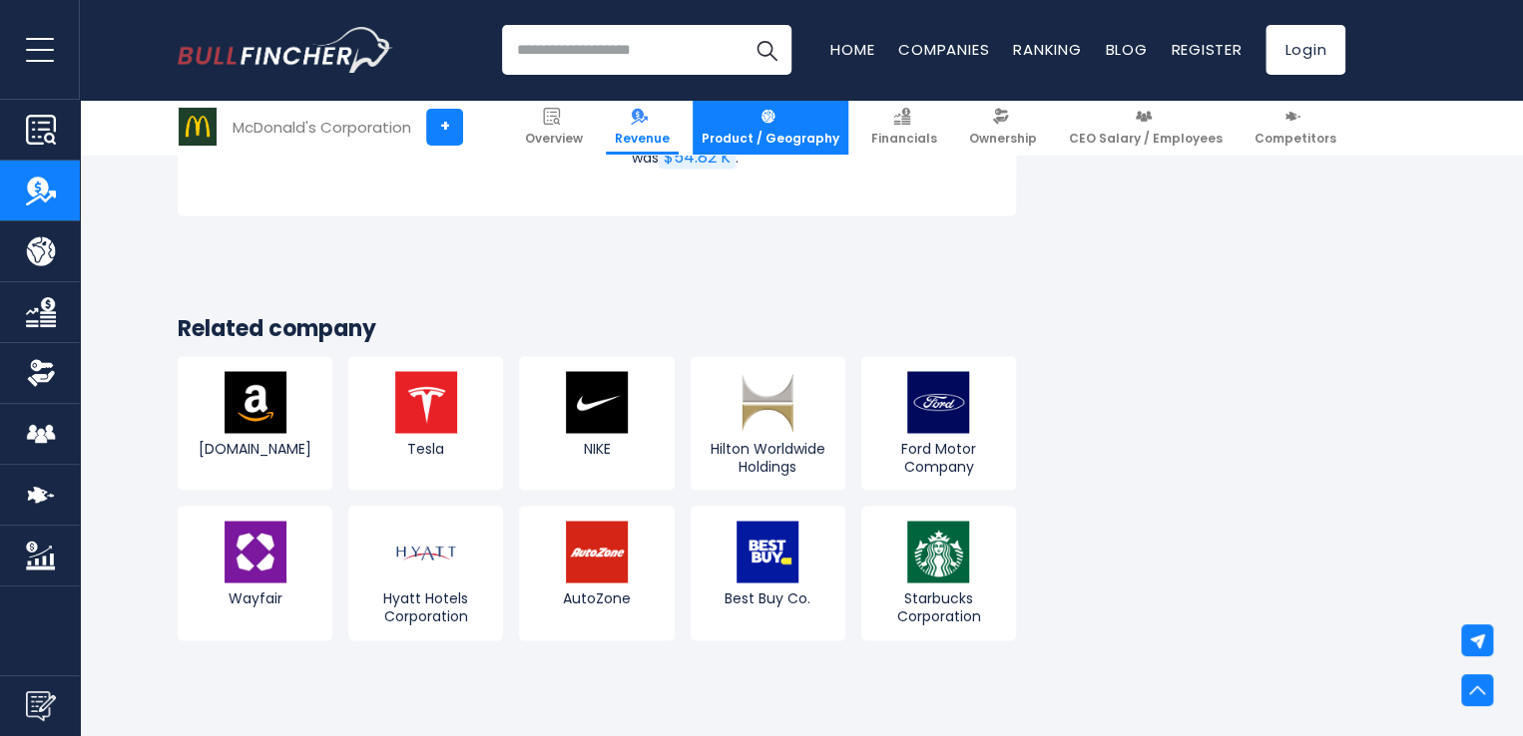
click at [822, 121] on link "Product / Geography" at bounding box center [770, 127] width 156 height 55
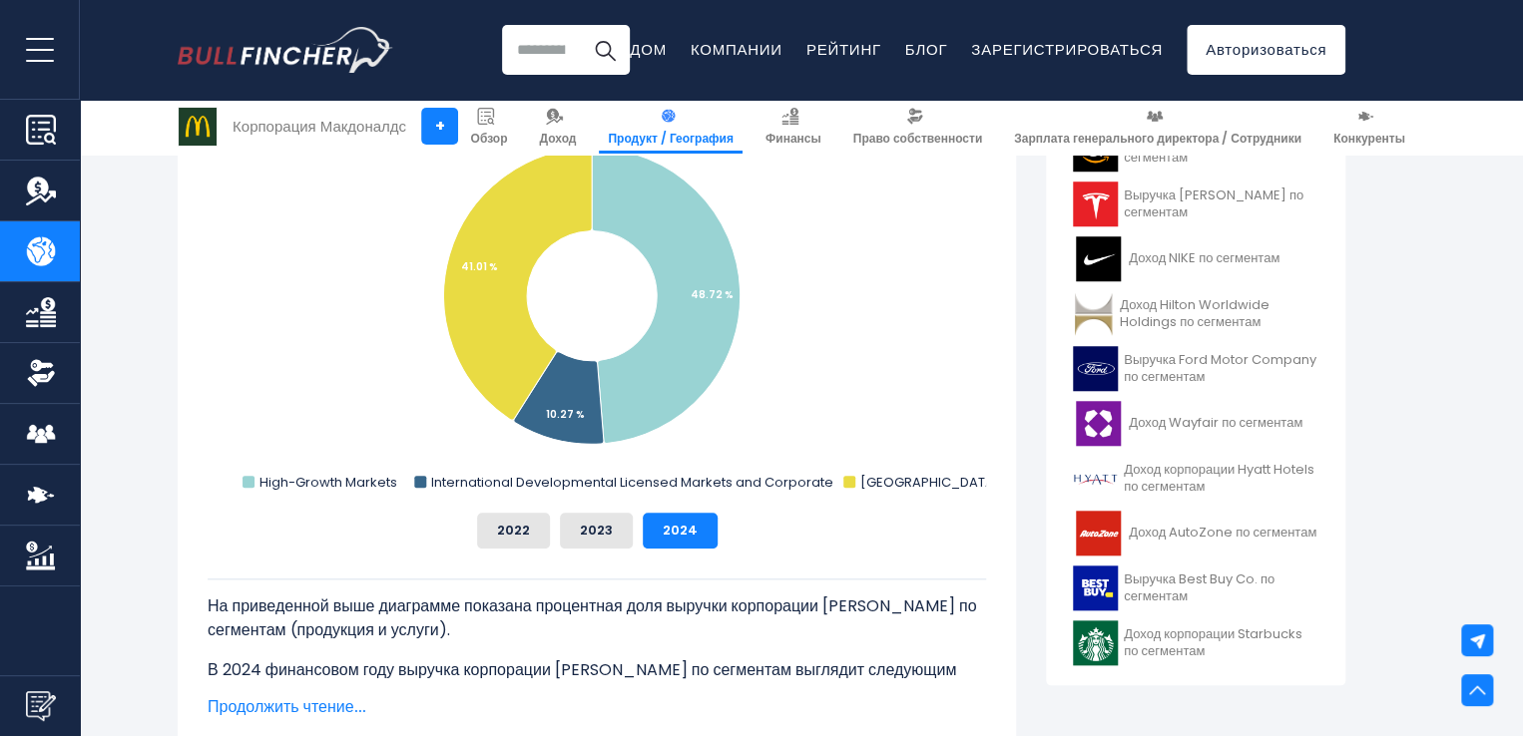
scroll to position [639, 0]
click at [318, 696] on font "Продолжить чтение..." at bounding box center [287, 706] width 159 height 23
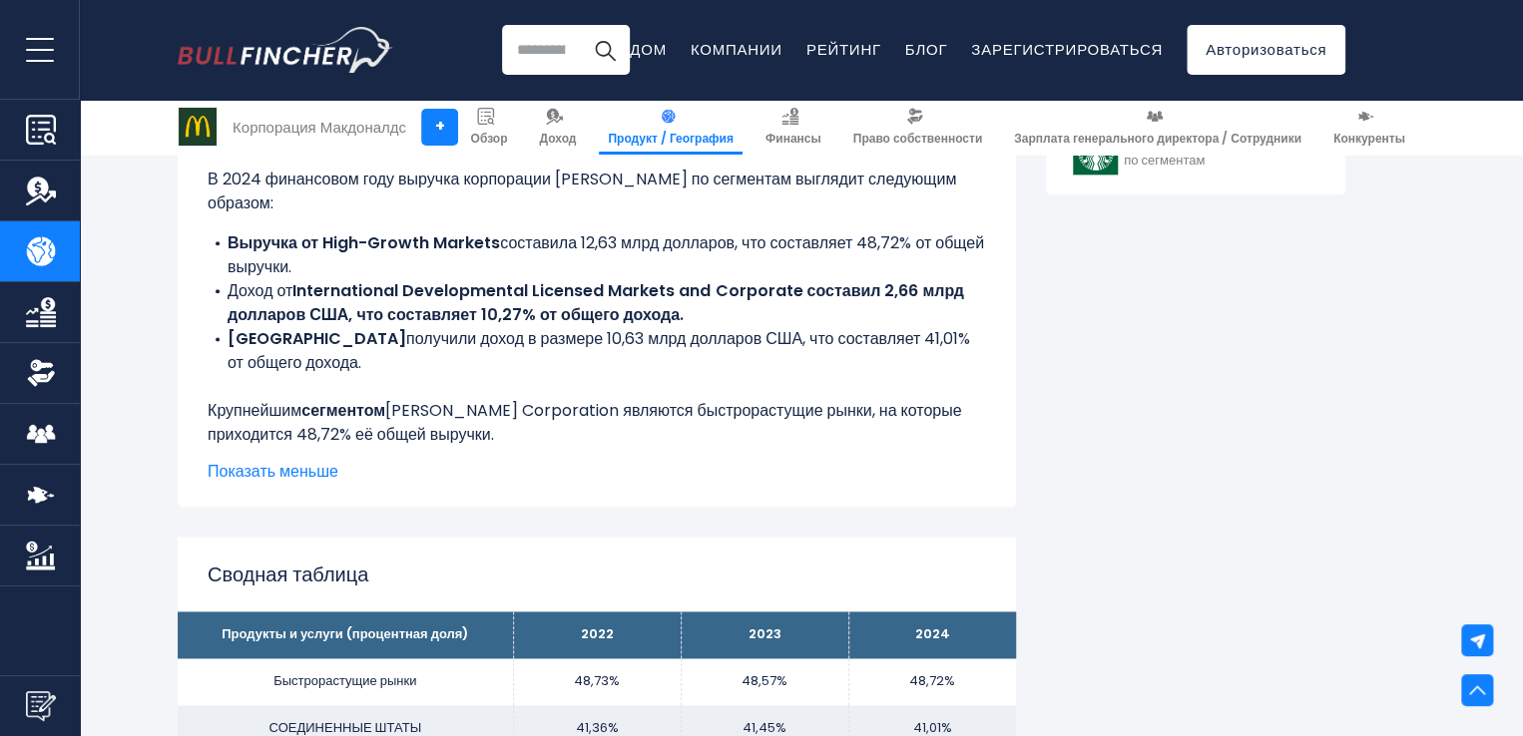
scroll to position [977, 0]
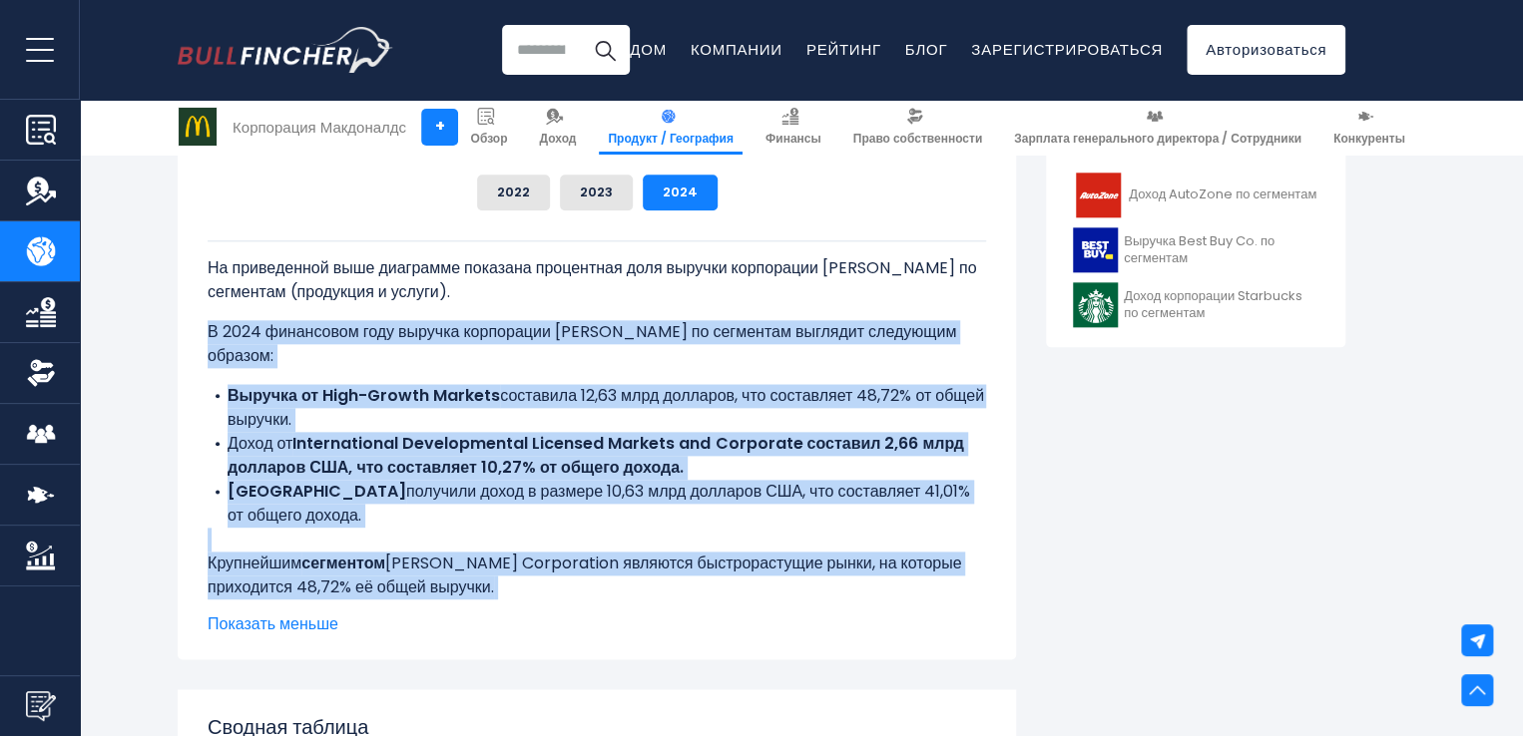
drag, startPoint x: 208, startPoint y: 315, endPoint x: 763, endPoint y: 573, distance: 612.5
click at [763, 573] on div "На приведенной выше диаграмме показана процентная доля выручки корпорации [PERS…" at bounding box center [597, 443] width 778 height 407
copy div "L 1776 ipsumdolor sita consect adipiscing ElItsedd'e te incididun utlabore etdo…"
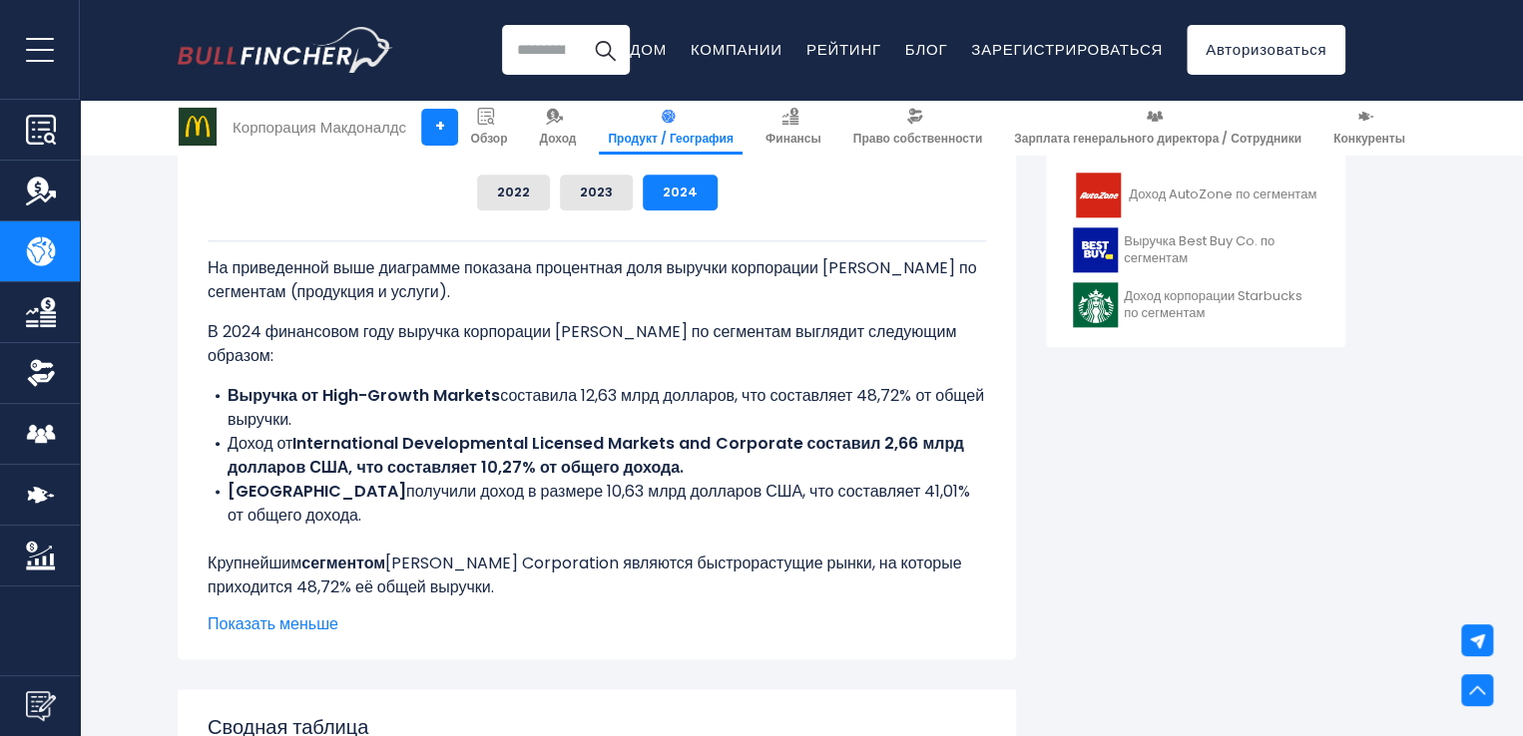
click at [366, 635] on div "Доля выручки корпорации [PERSON_NAME] по сегментам Created with Highcharts 12.1…" at bounding box center [597, 198] width 838 height 923
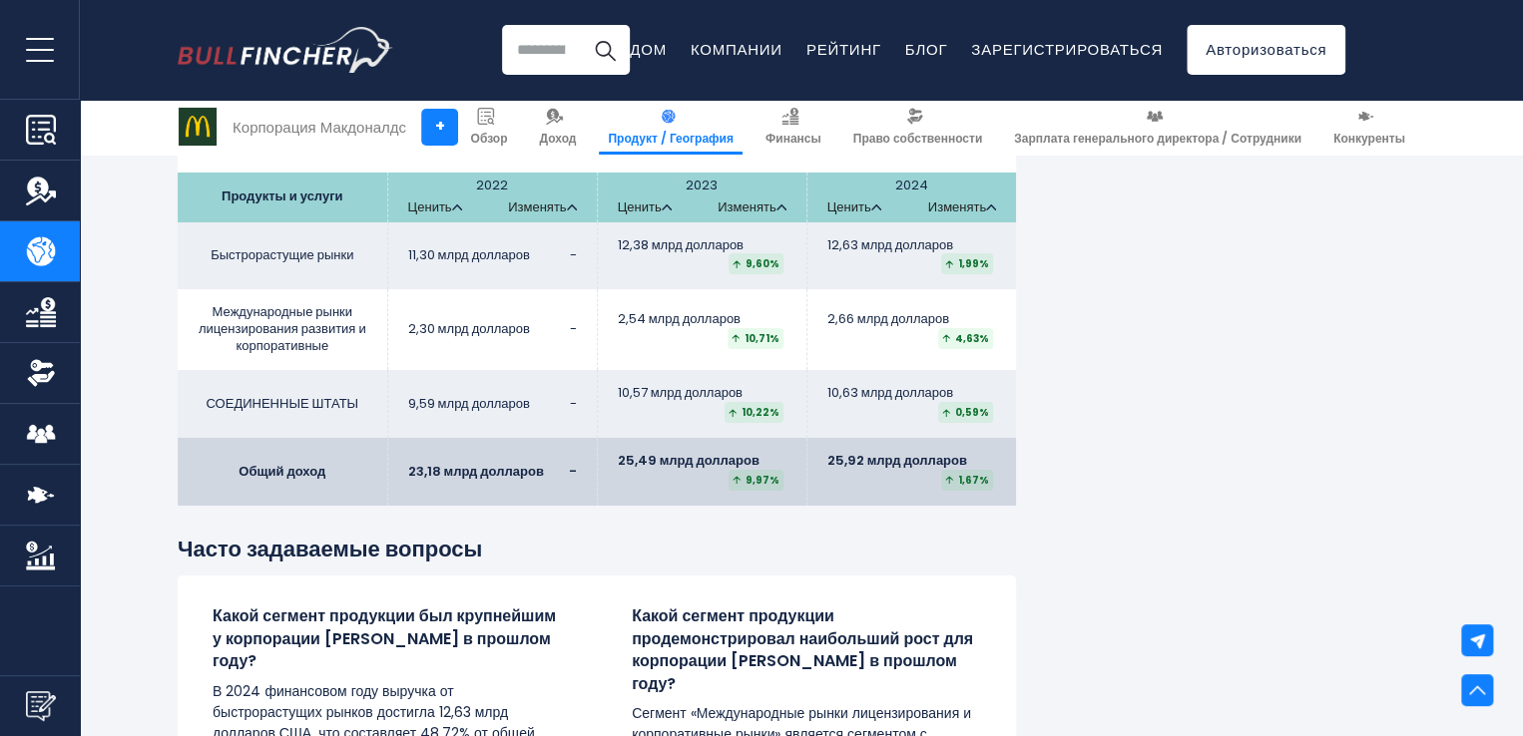
scroll to position [3385, 0]
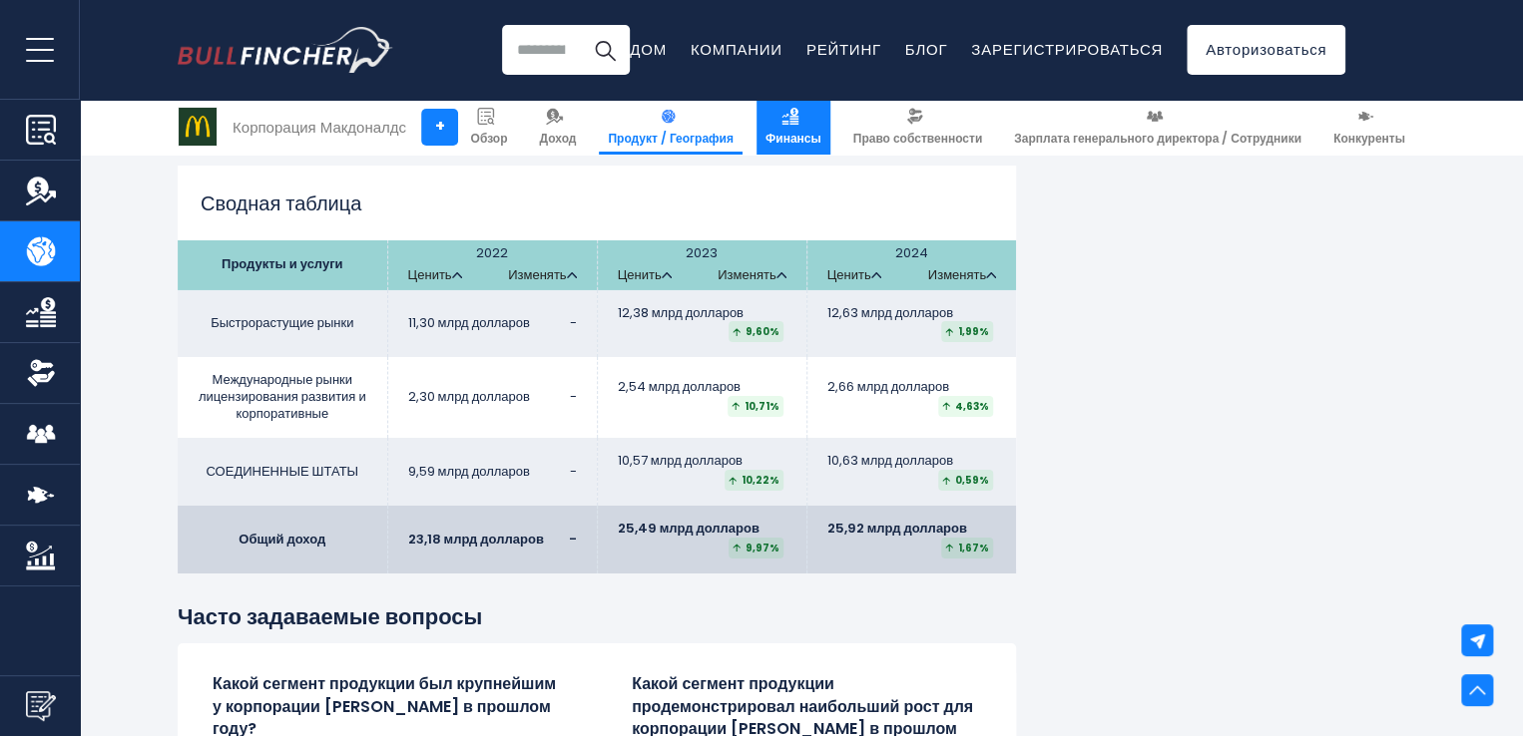
click at [809, 113] on link "Финансы" at bounding box center [793, 127] width 74 height 55
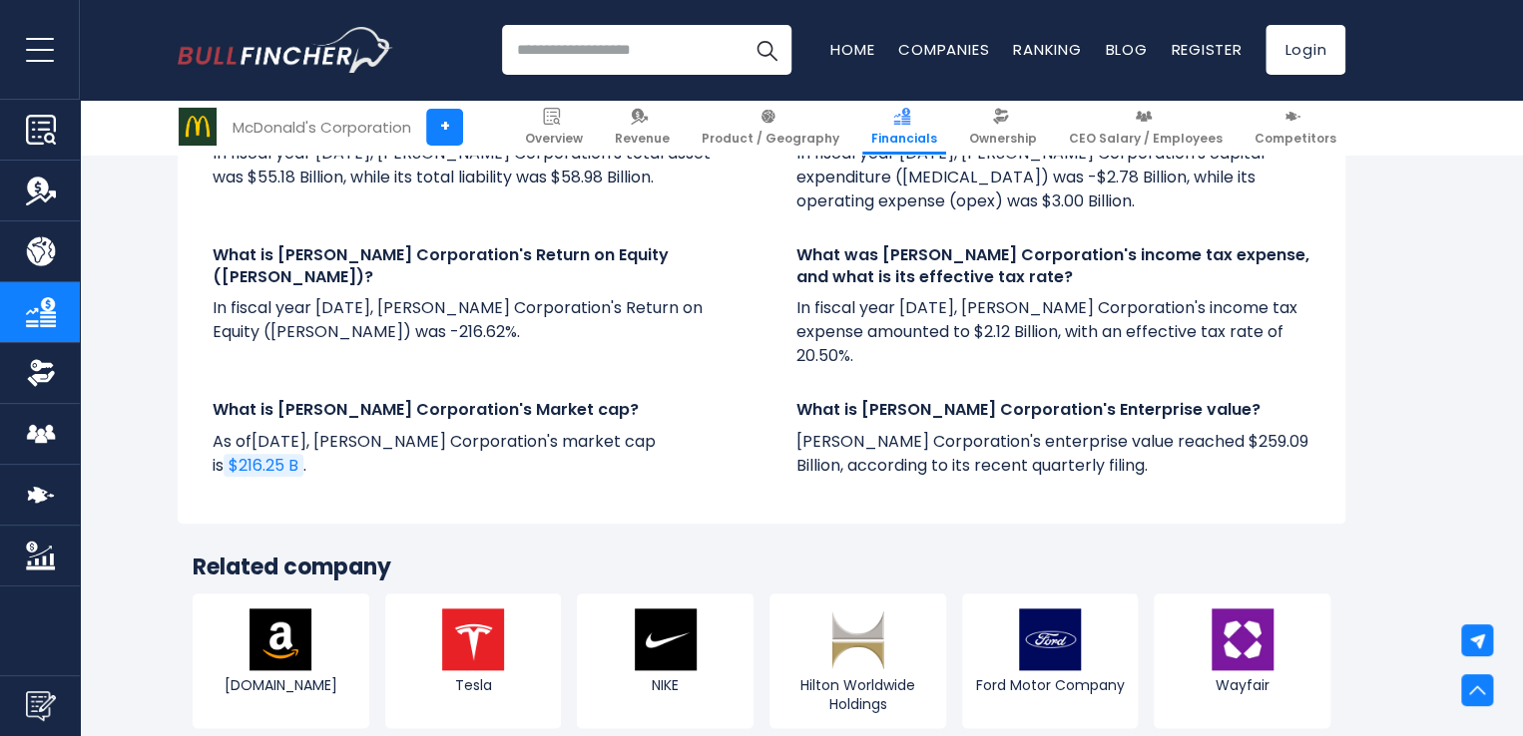
scroll to position [4535, 0]
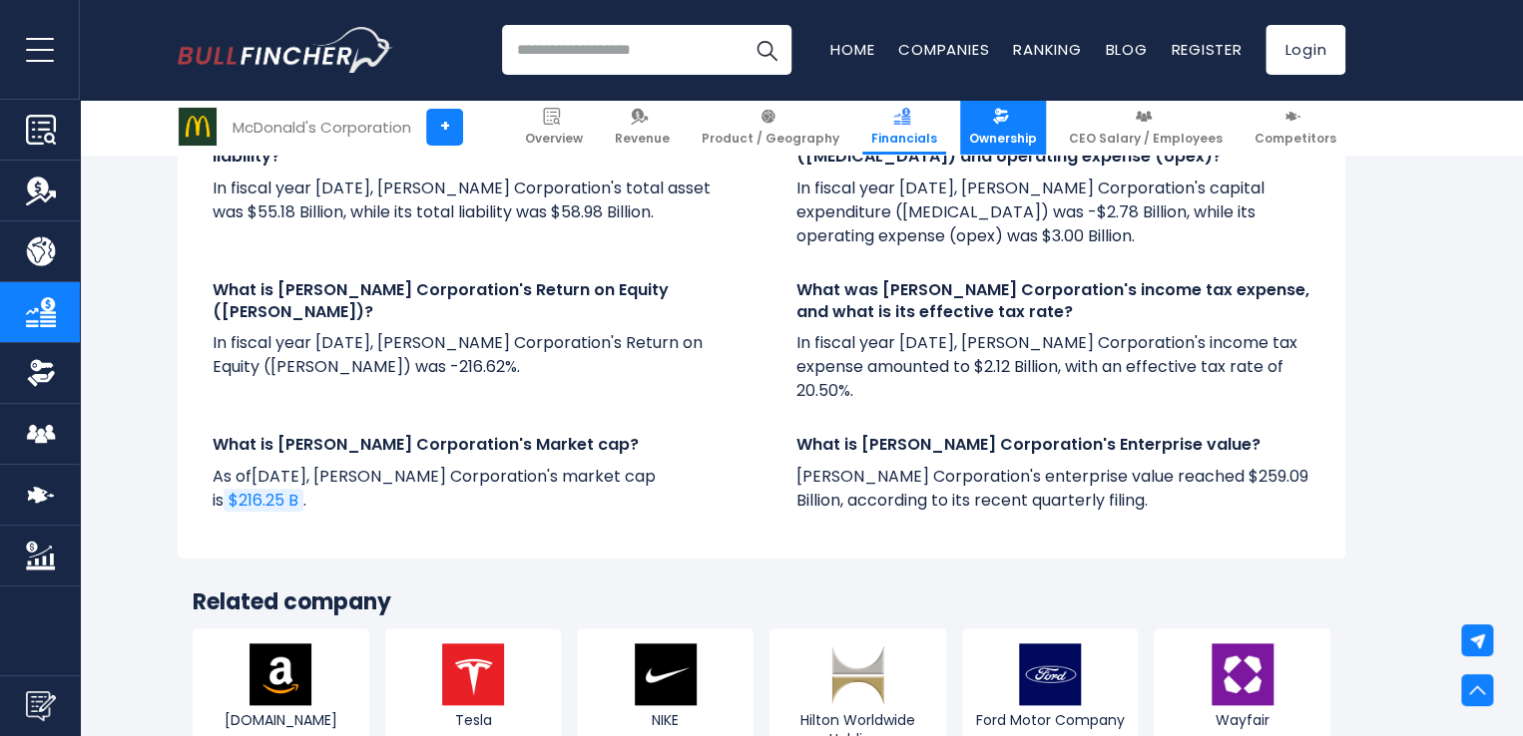
click at [983, 124] on link "Ownership" at bounding box center [1003, 127] width 86 height 55
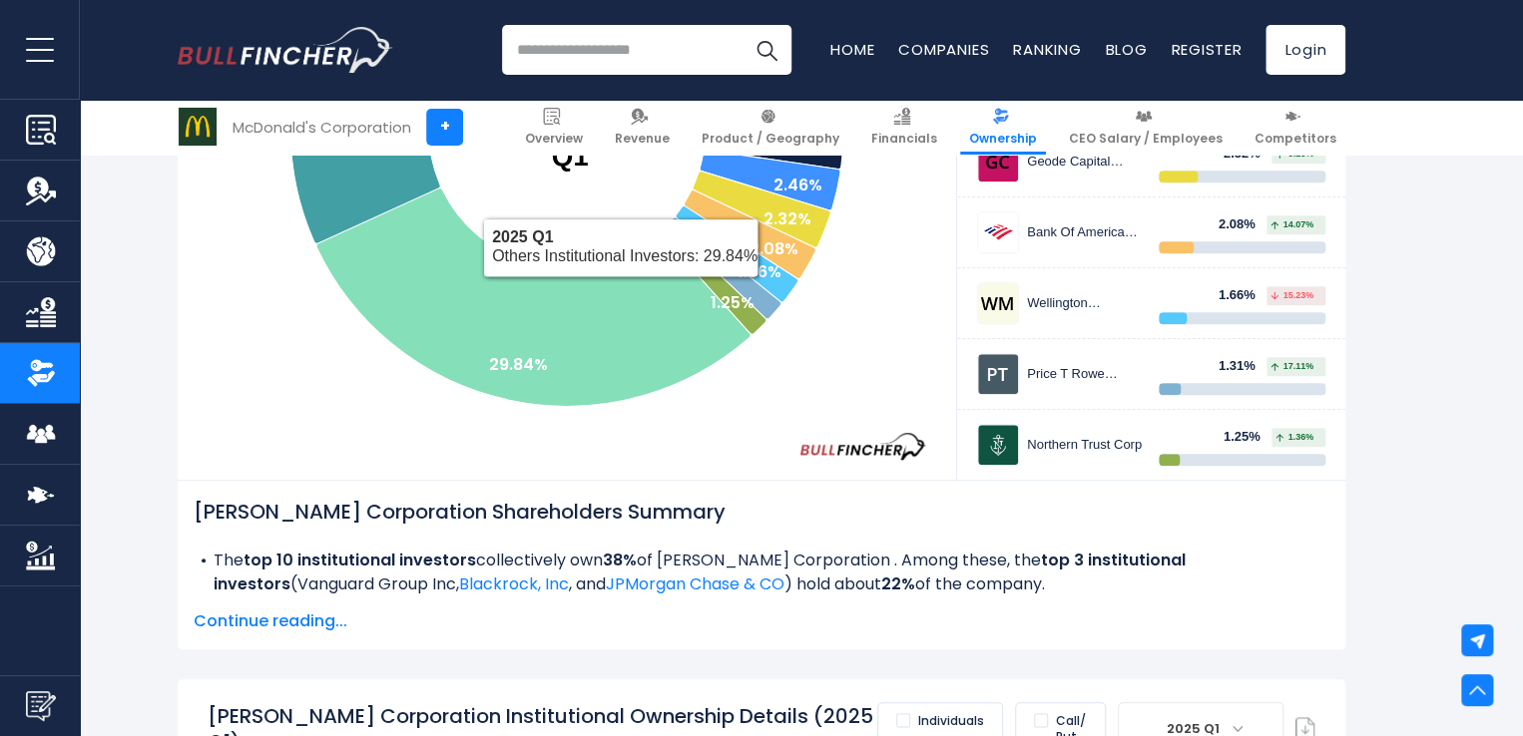
scroll to position [797, 0]
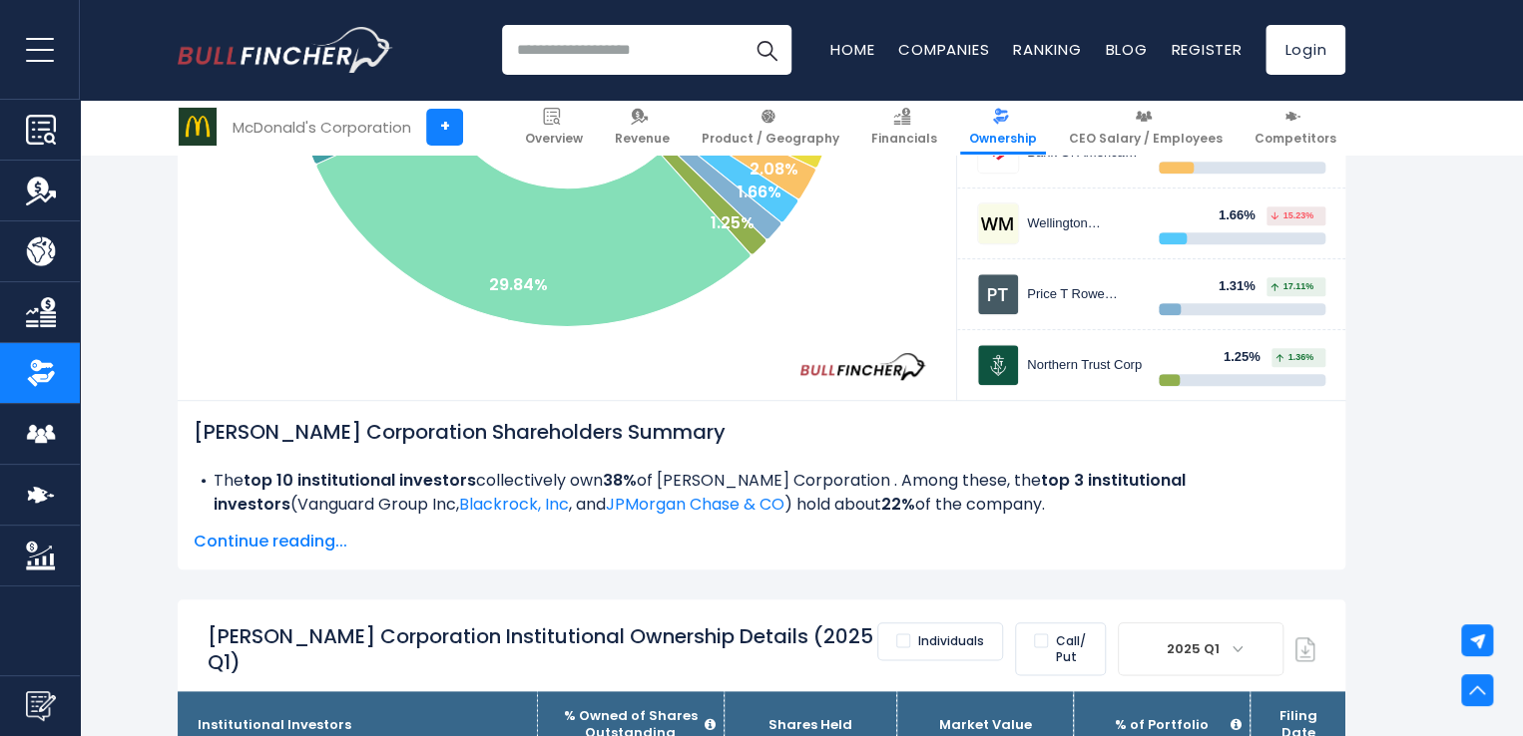
click at [291, 540] on span "Continue reading..." at bounding box center [762, 542] width 1136 height 24
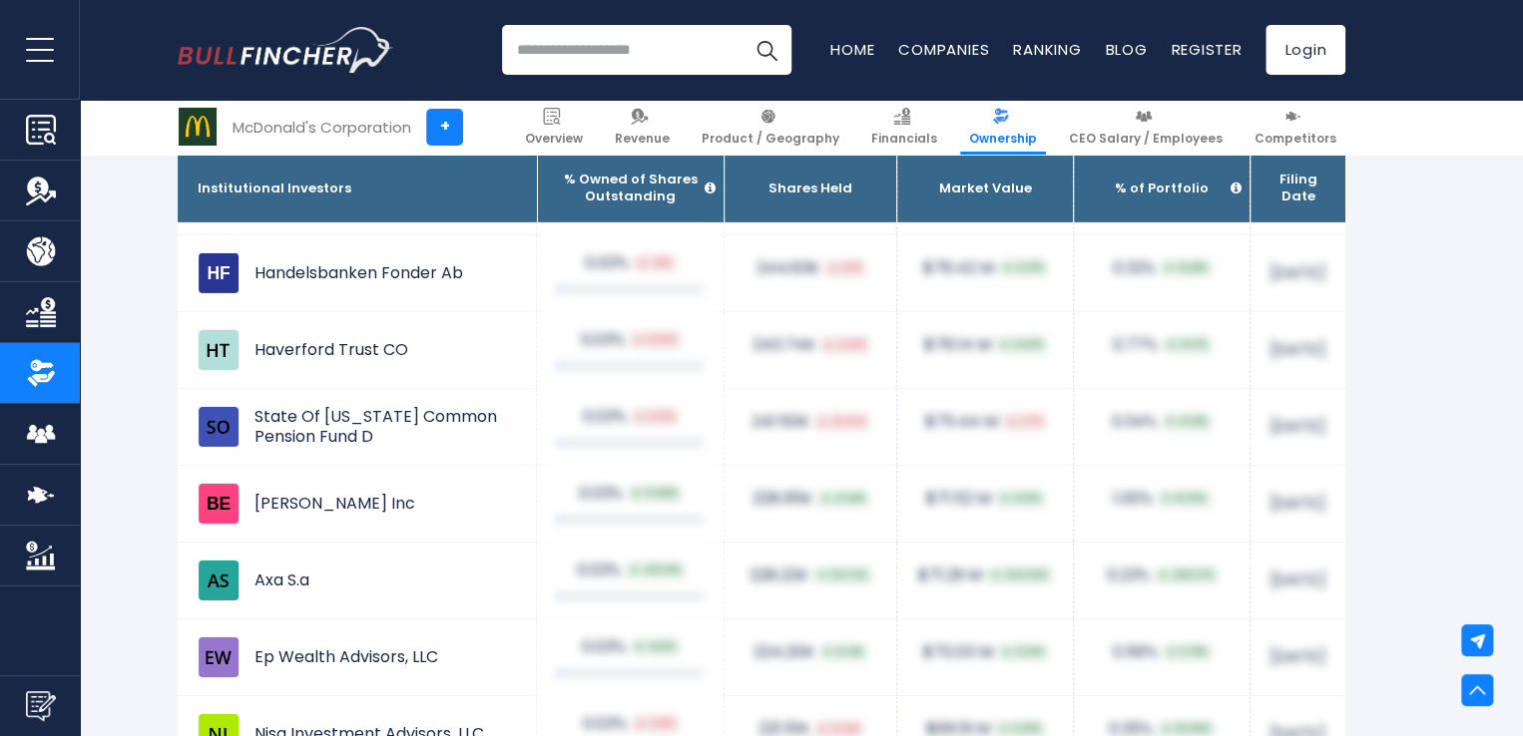
scroll to position [14464, 0]
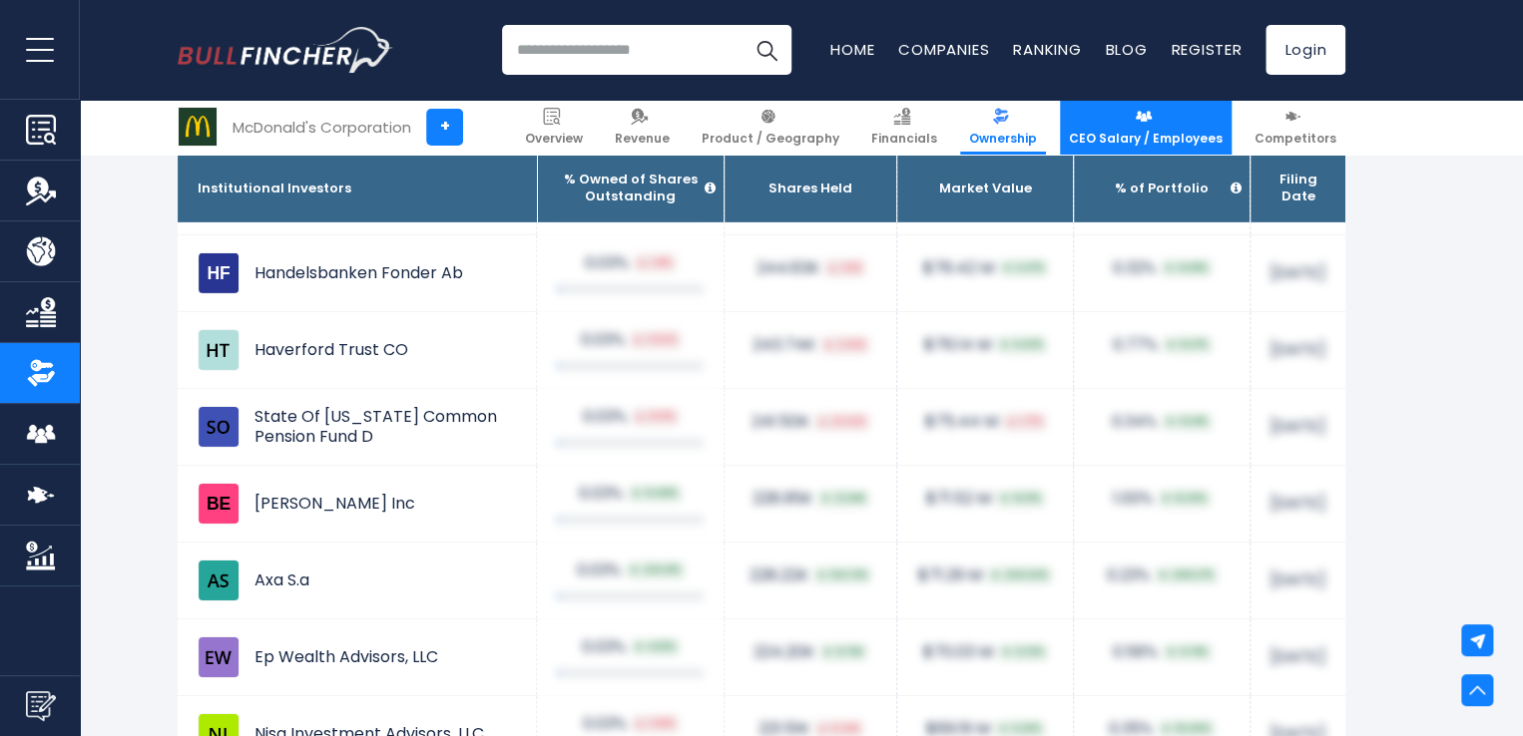
click at [1138, 104] on link "CEO Salary / Employees" at bounding box center [1146, 127] width 172 height 55
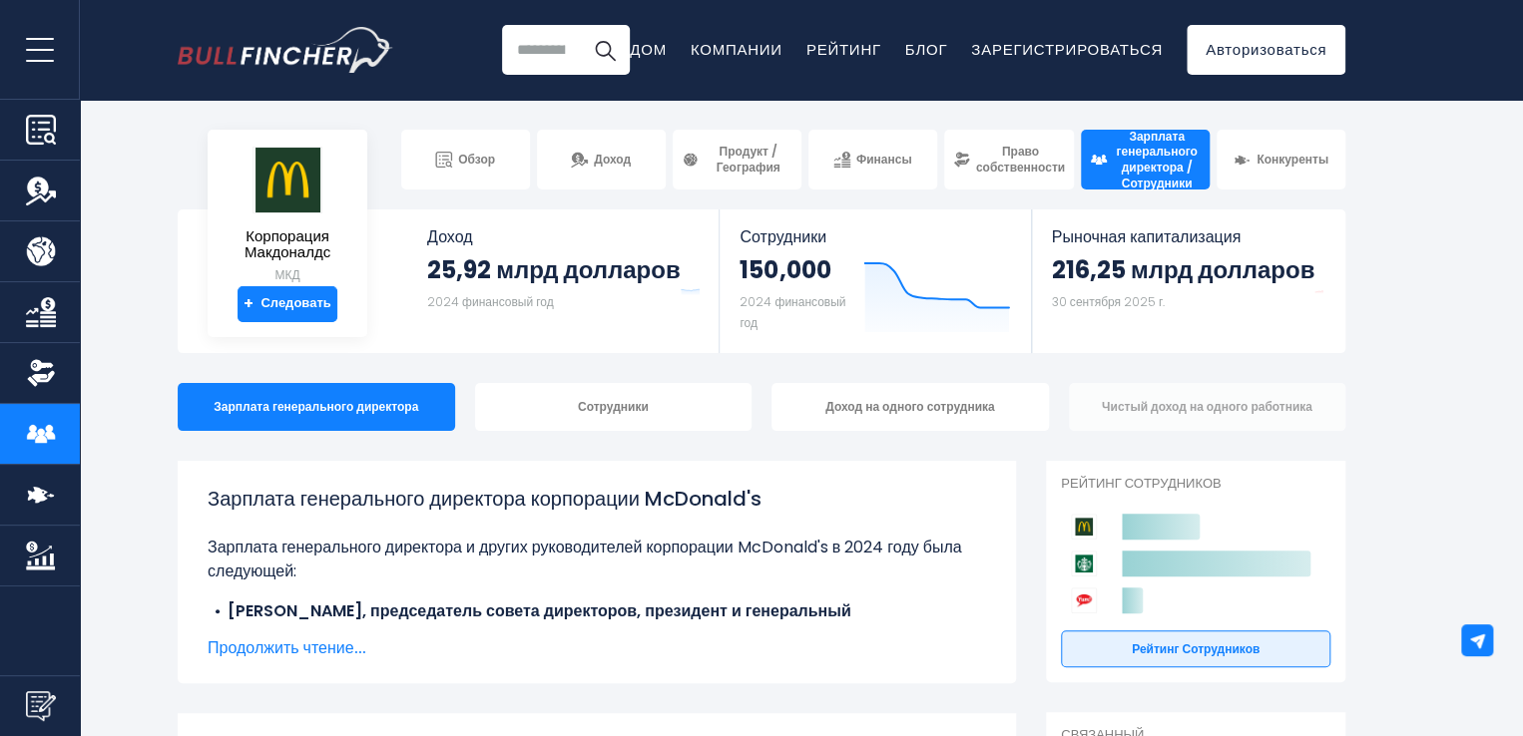
click at [1134, 383] on div "Чистый доход на одного работника" at bounding box center [1207, 407] width 277 height 48
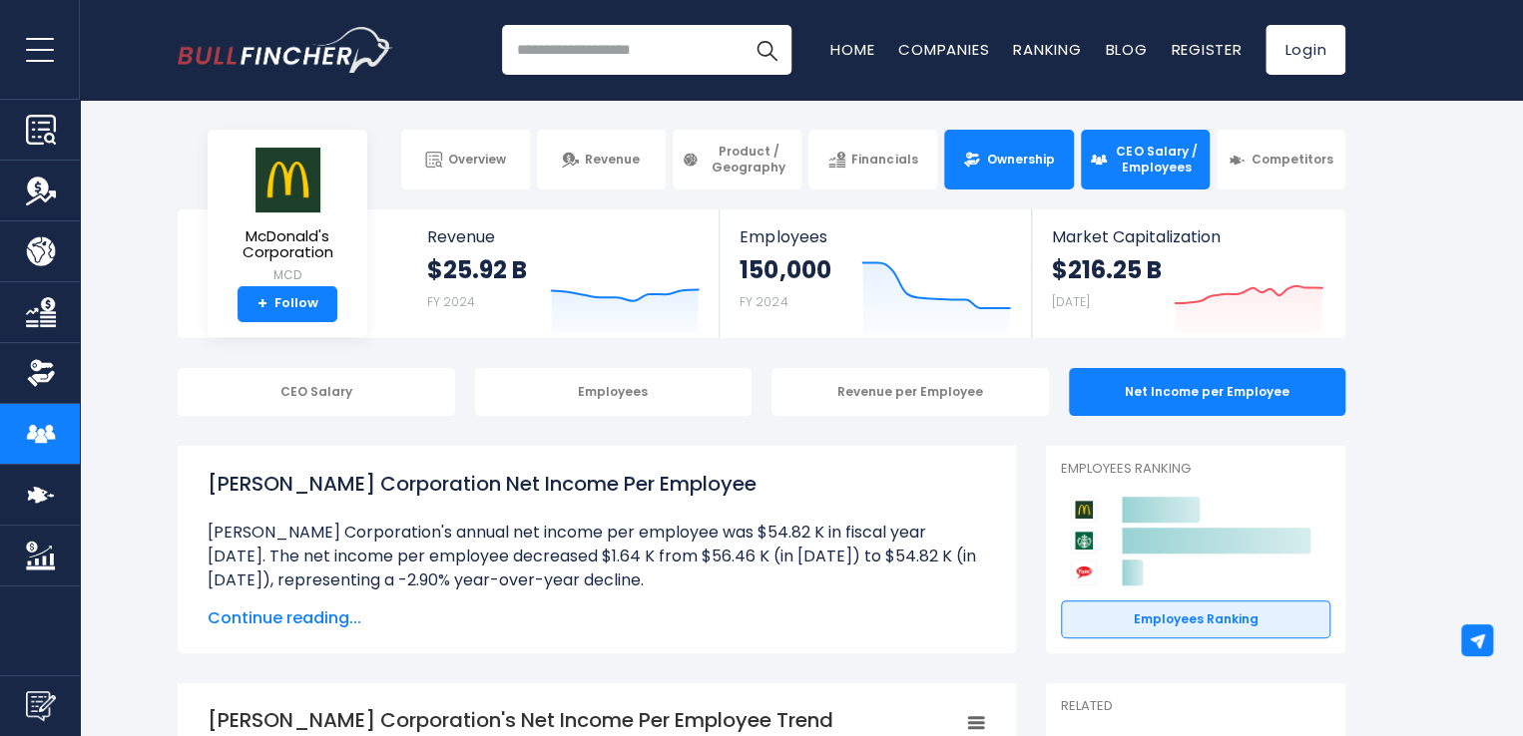
click at [1008, 136] on link "Ownership" at bounding box center [1008, 160] width 129 height 60
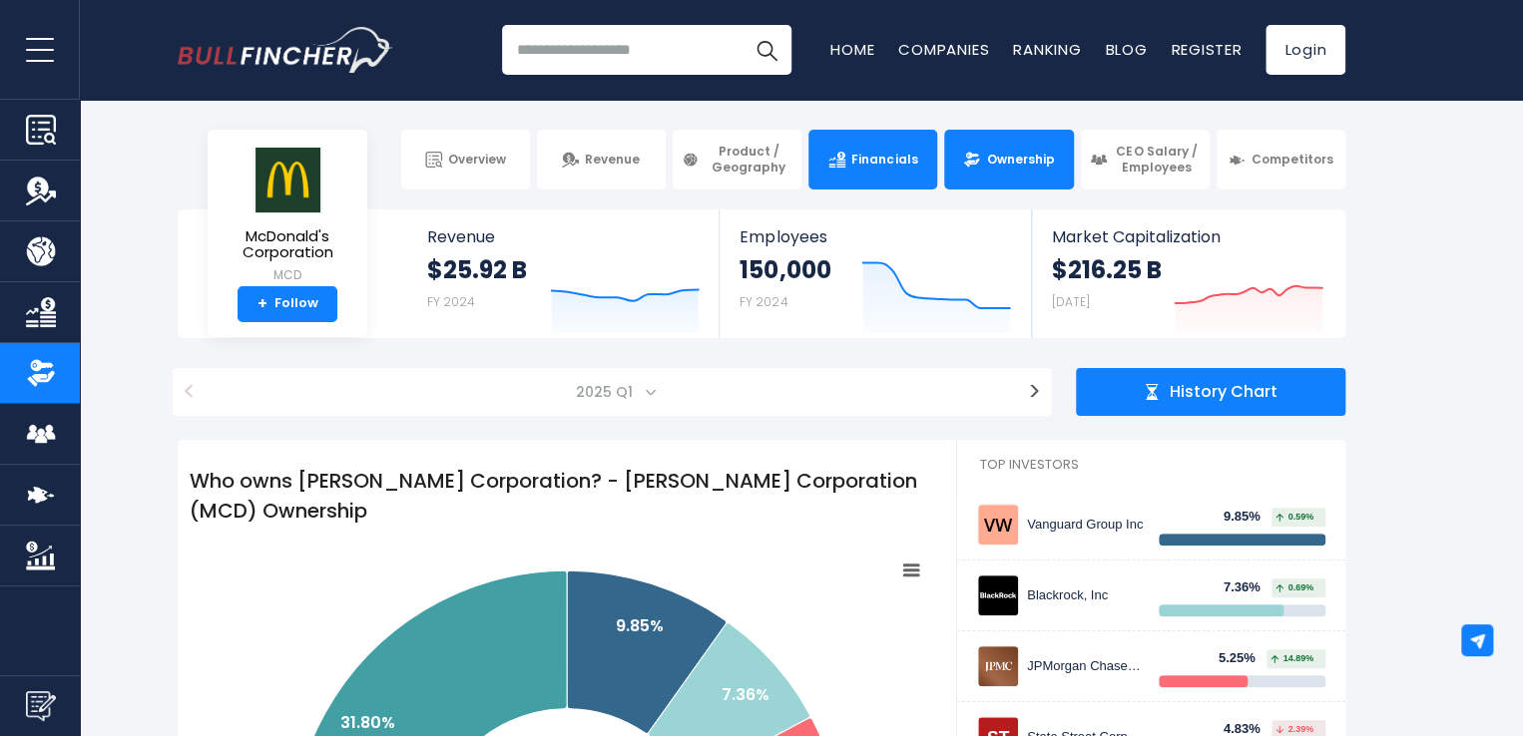
click at [865, 161] on span "Financials" at bounding box center [884, 160] width 66 height 16
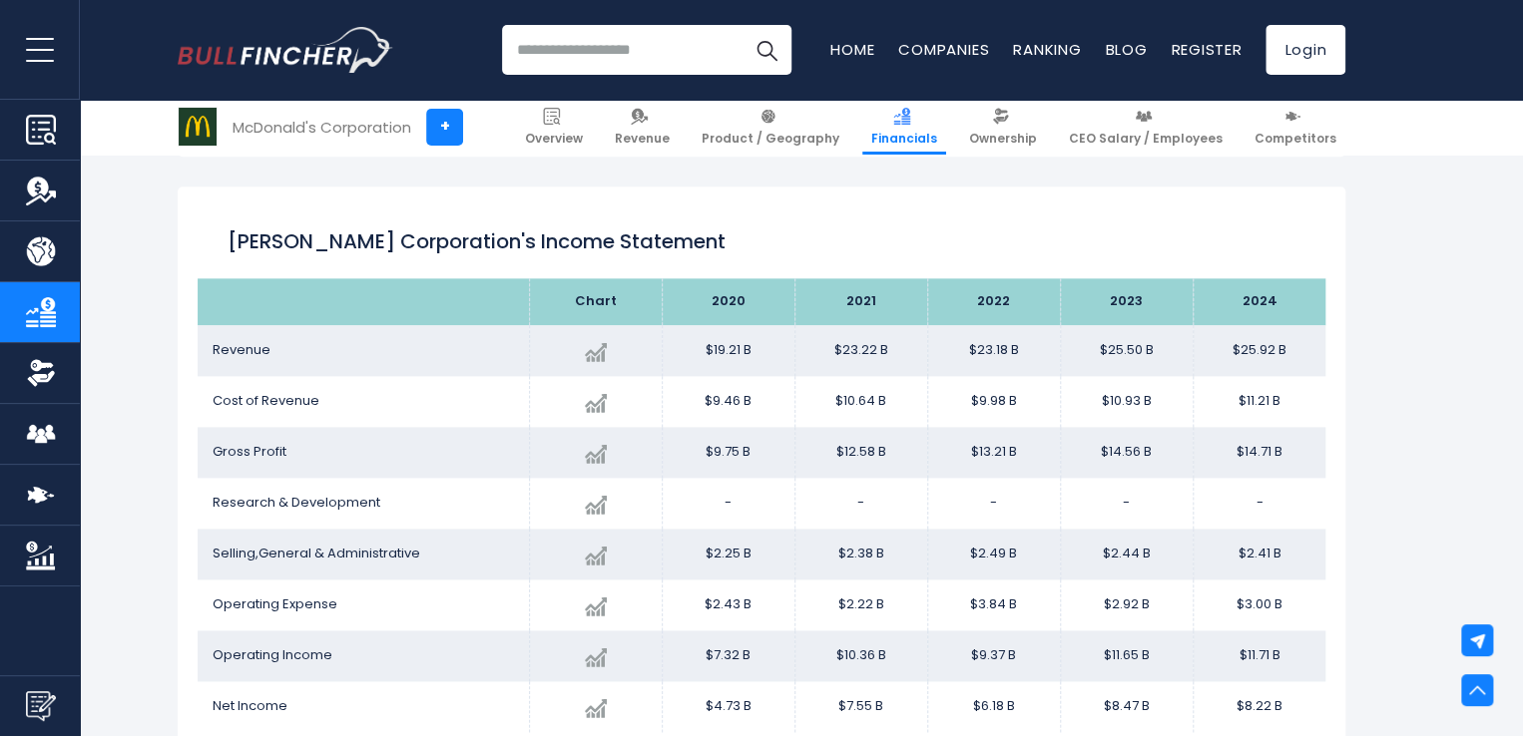
scroll to position [873, 0]
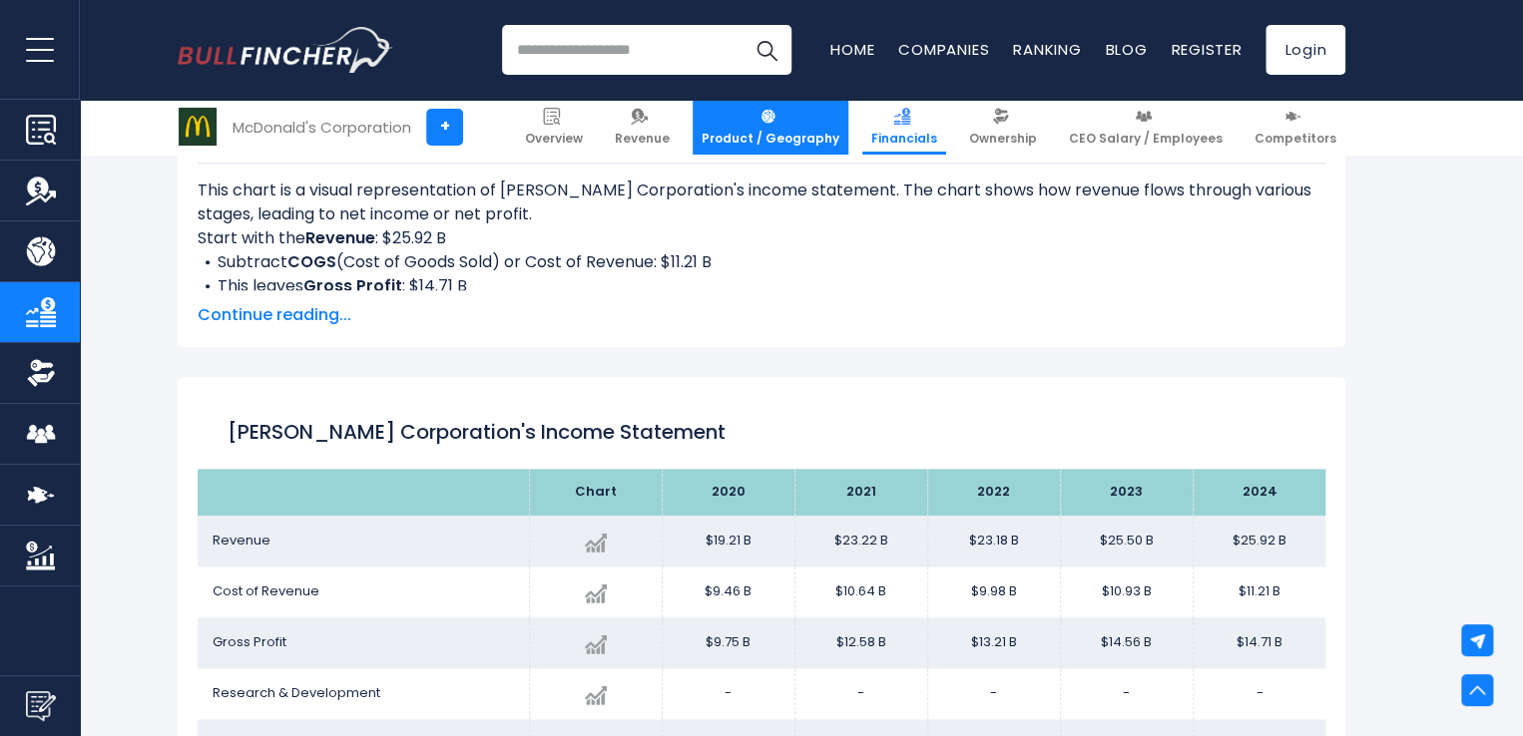
click at [806, 137] on span "Product / Geography" at bounding box center [770, 139] width 138 height 16
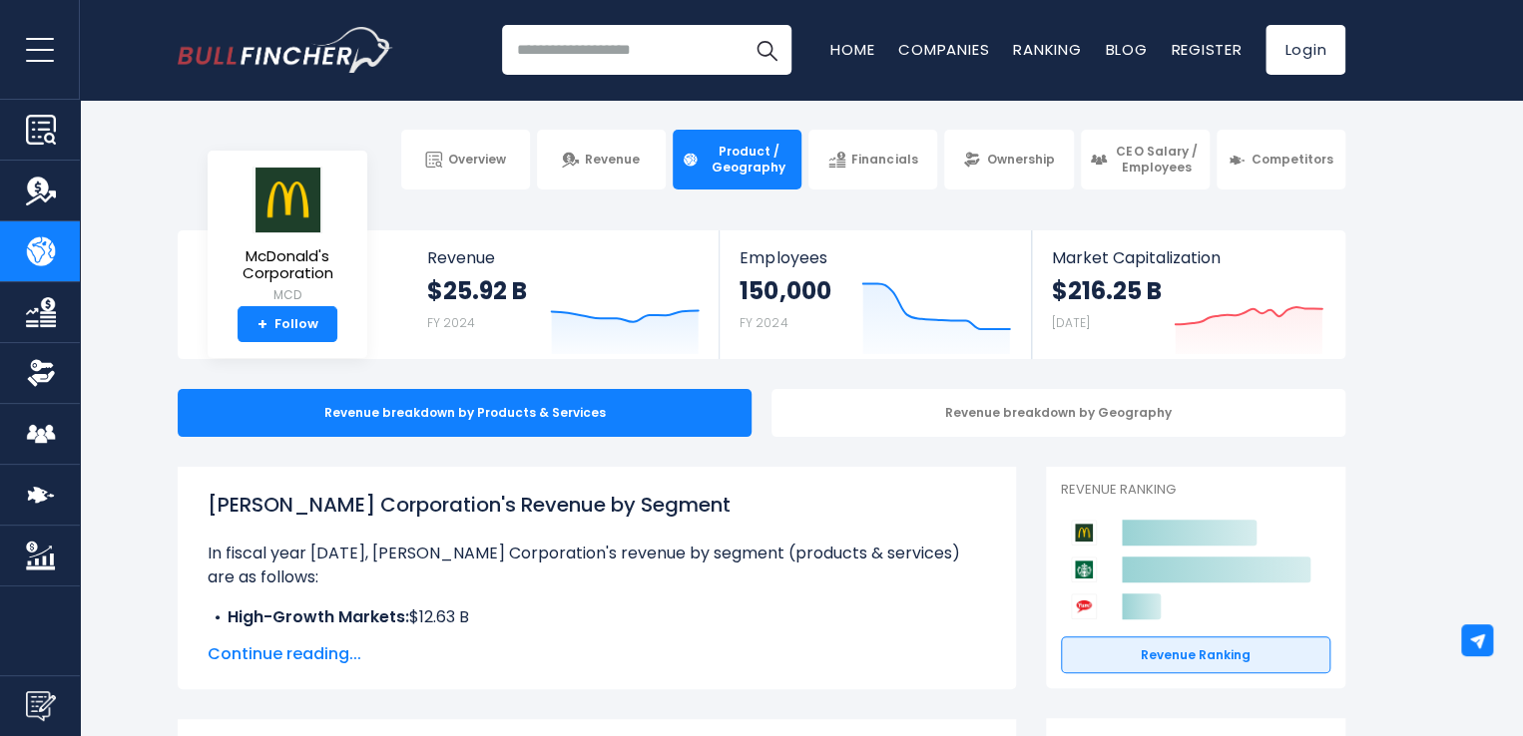
click at [841, 399] on div "Revenue breakdown by Geography" at bounding box center [1058, 413] width 574 height 48
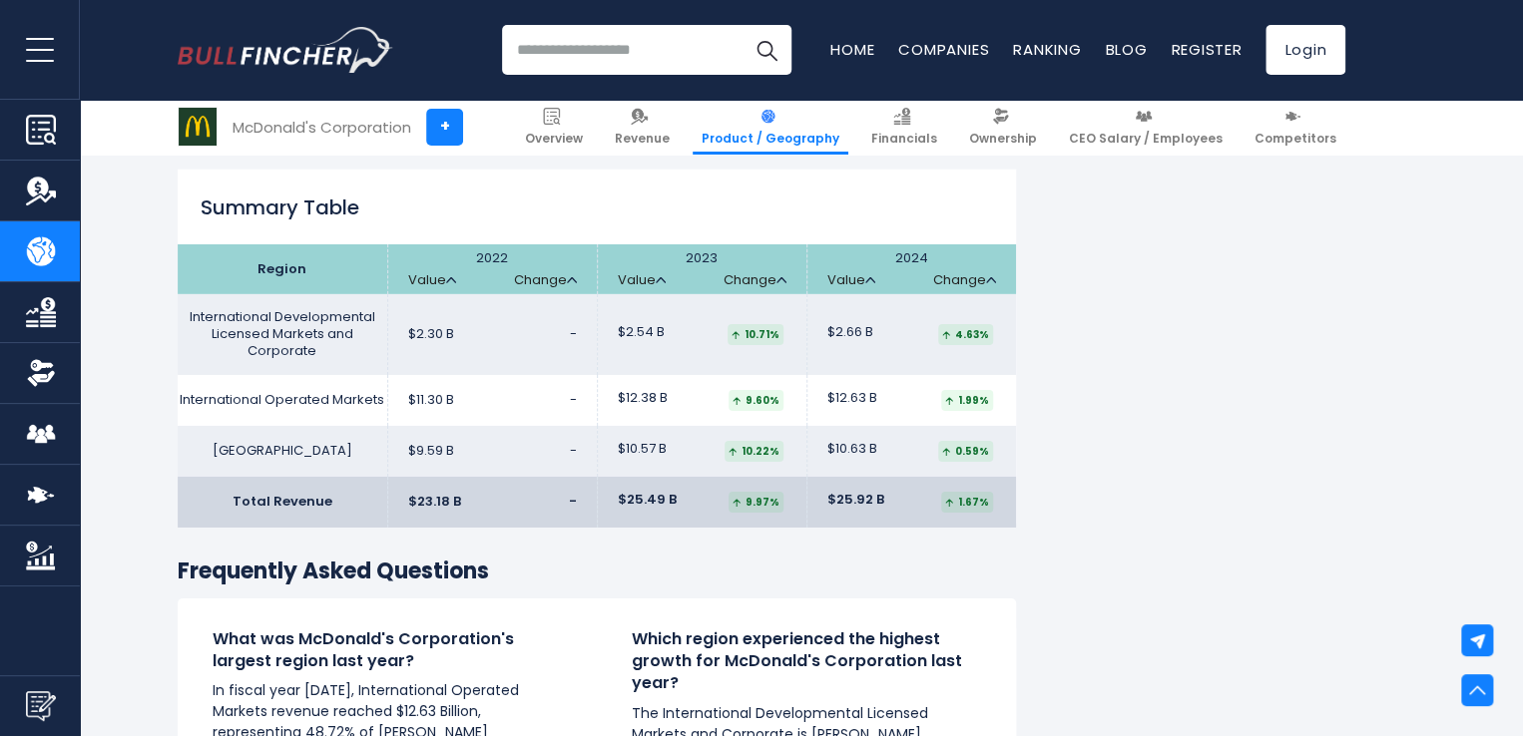
scroll to position [2962, 0]
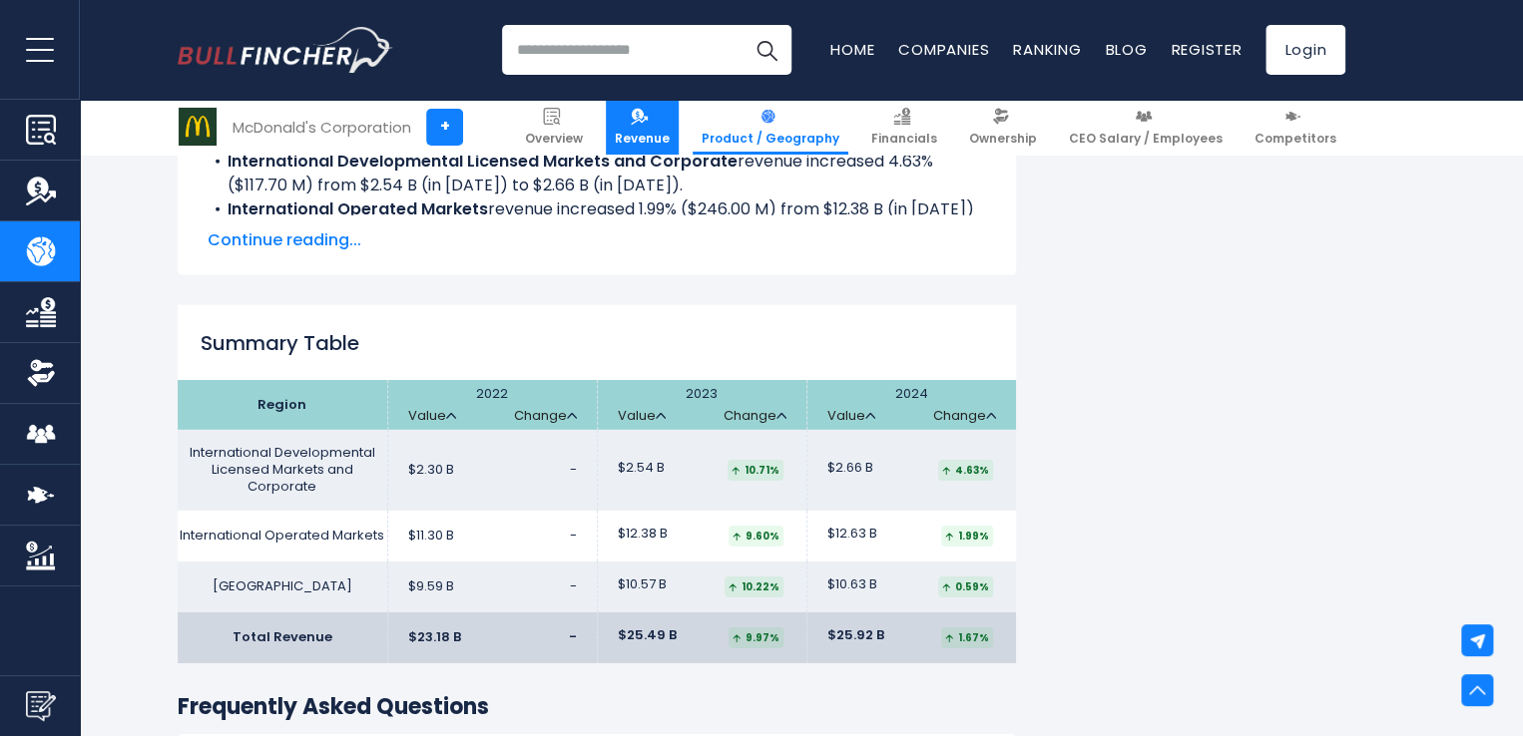
click at [670, 132] on span "Revenue" at bounding box center [642, 139] width 55 height 16
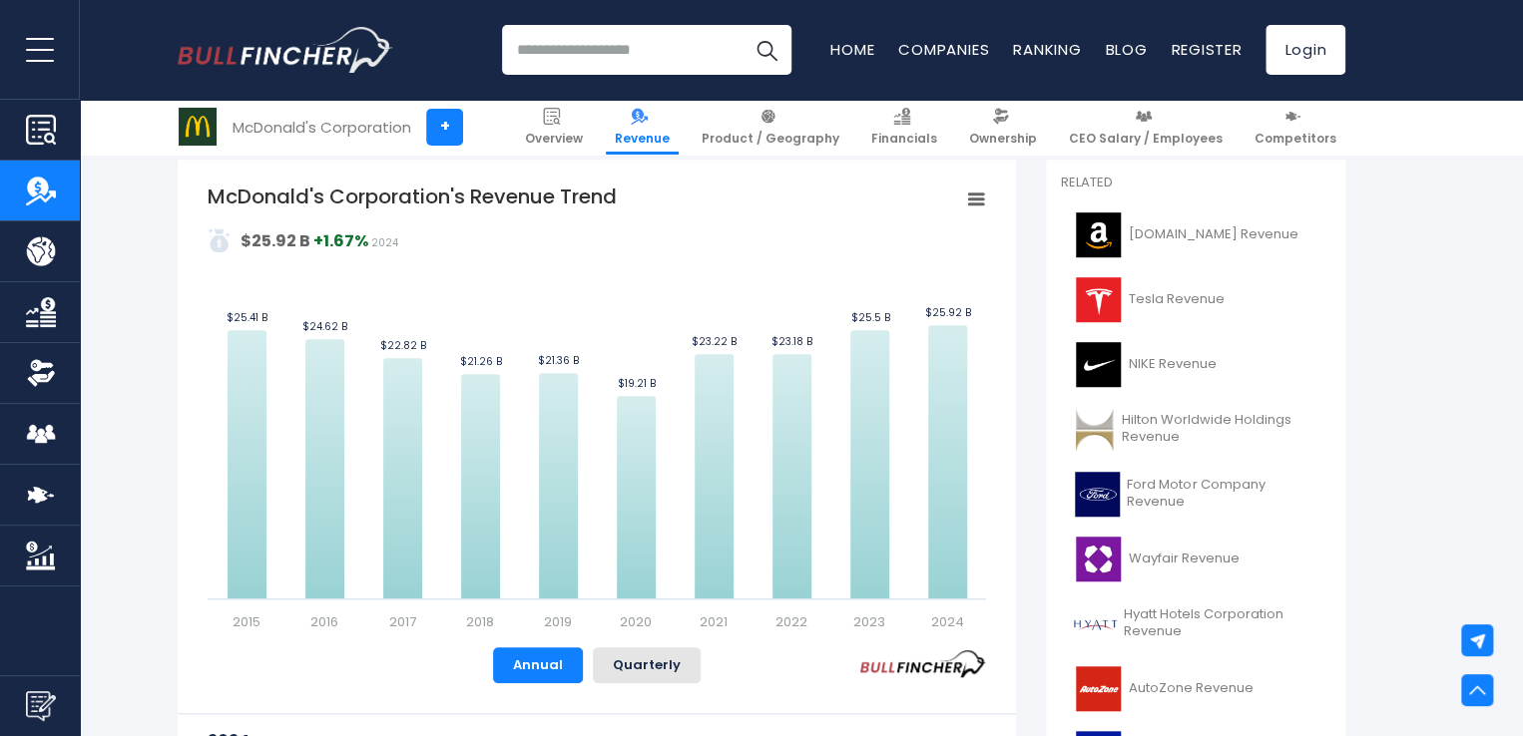
scroll to position [754, 0]
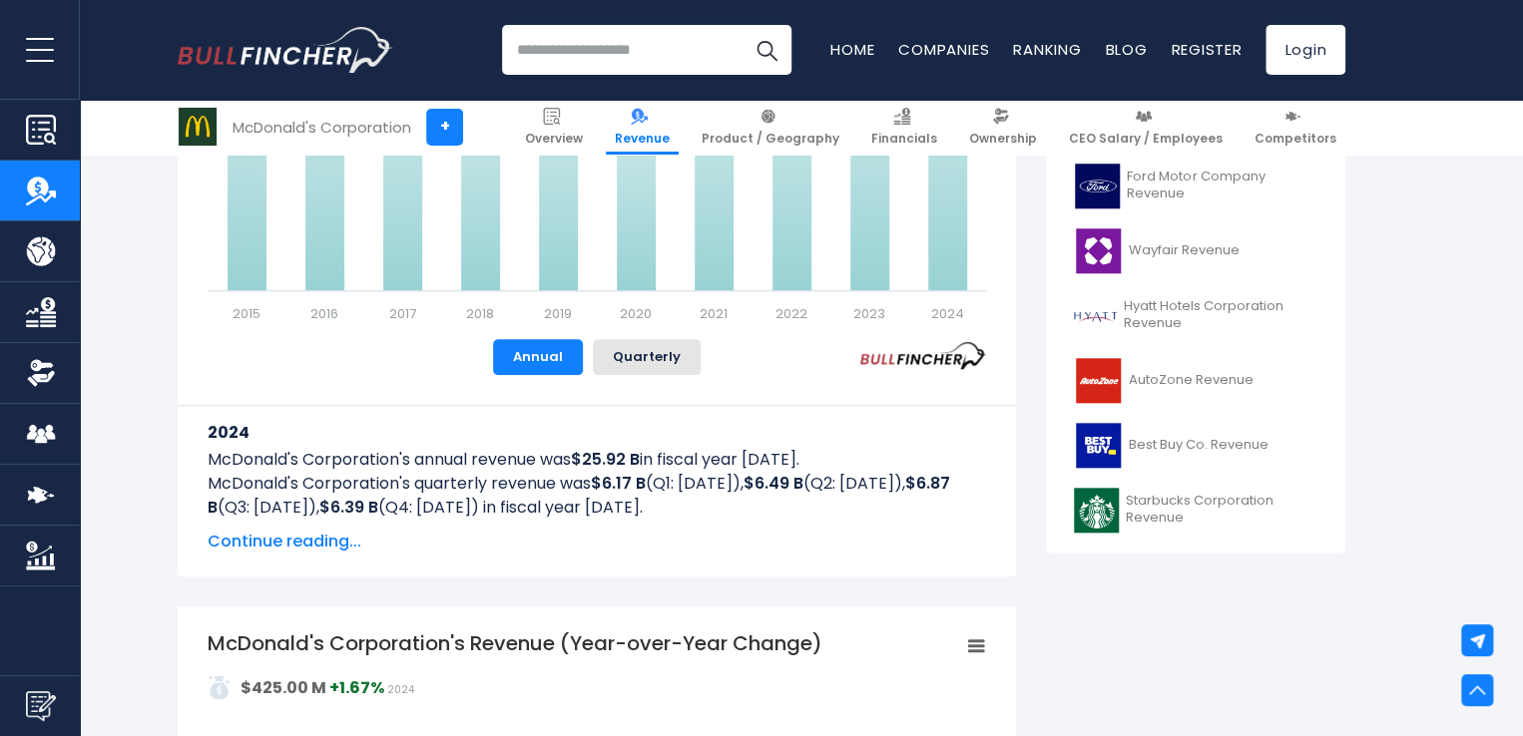
click at [279, 543] on span "Continue reading..." at bounding box center [597, 542] width 778 height 24
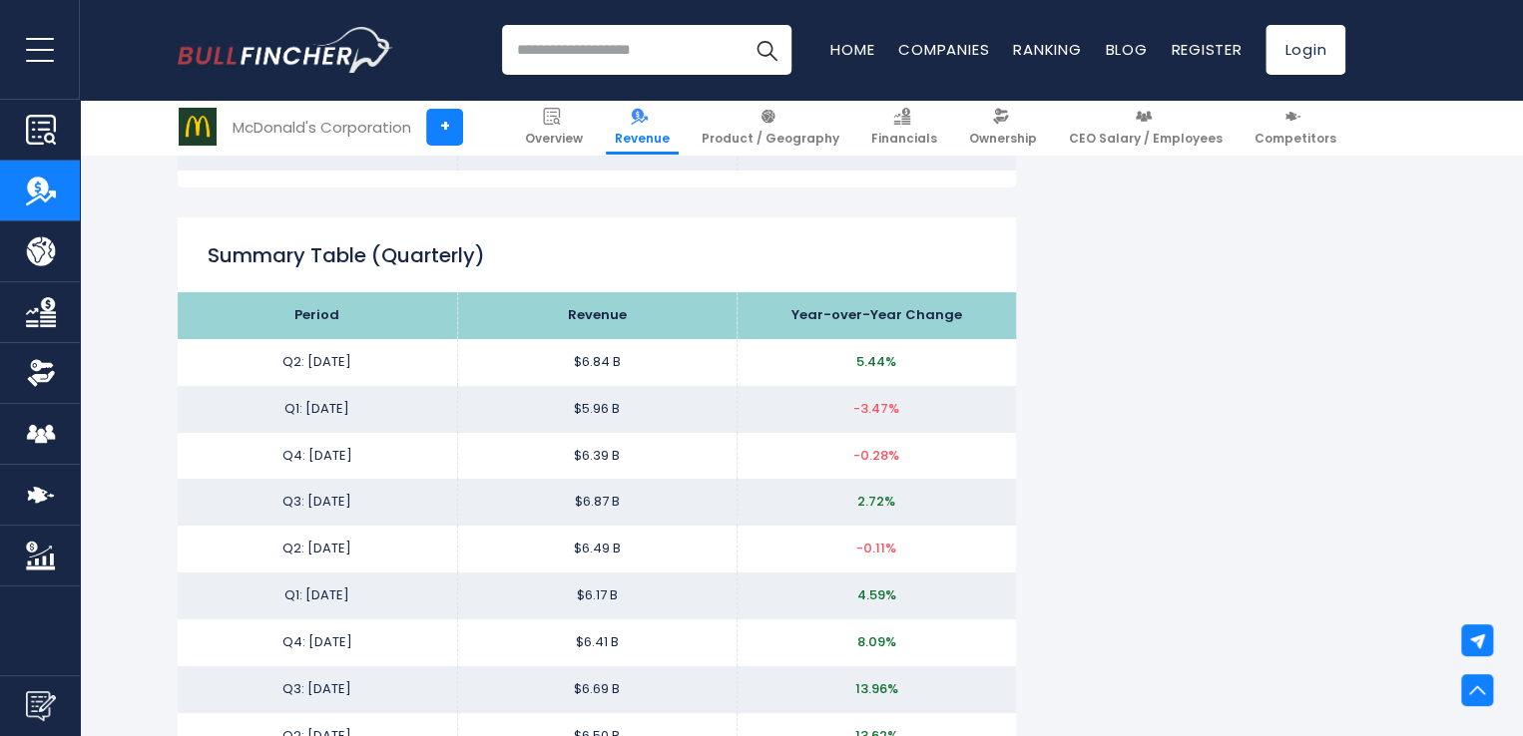
scroll to position [2698, 0]
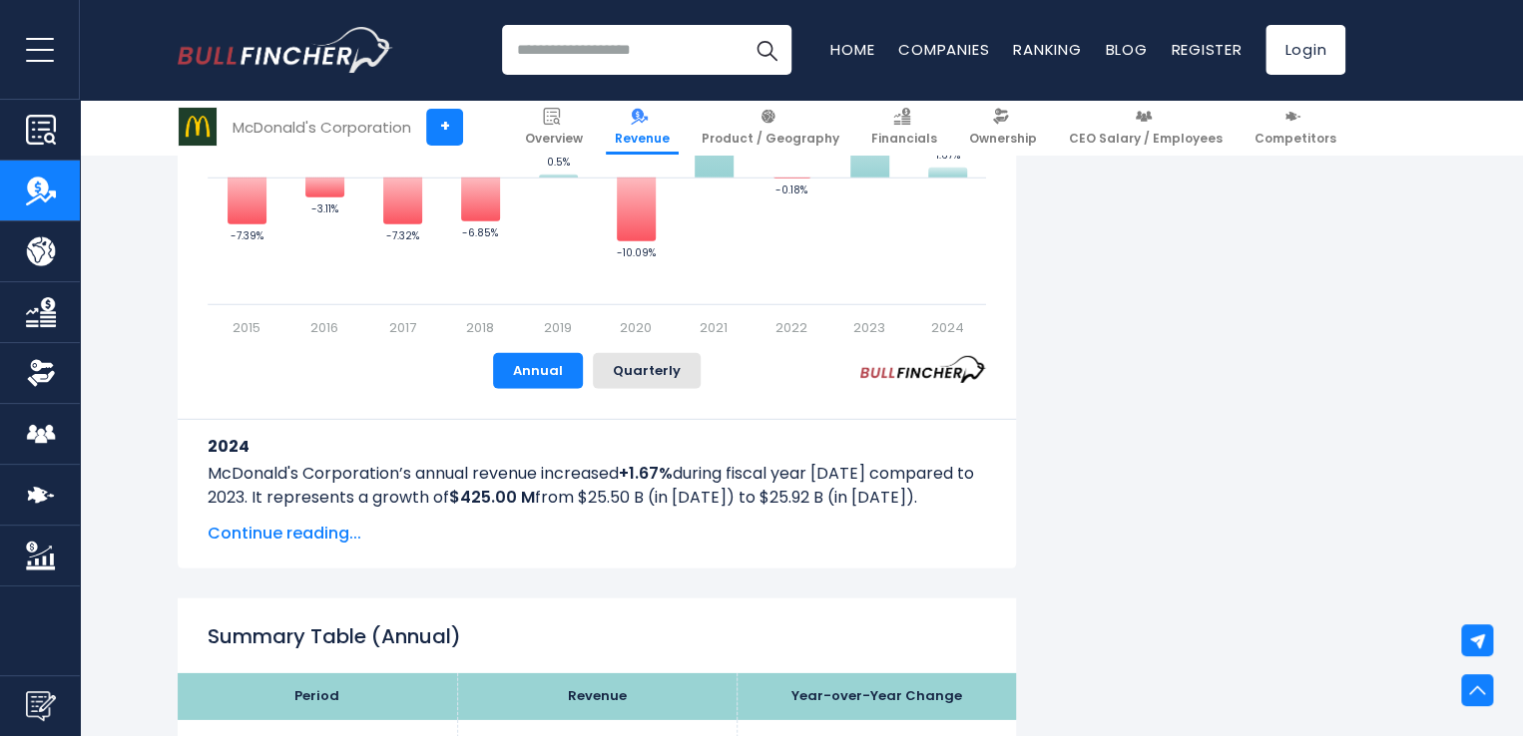
click at [321, 535] on span "Continue reading..." at bounding box center [597, 534] width 778 height 24
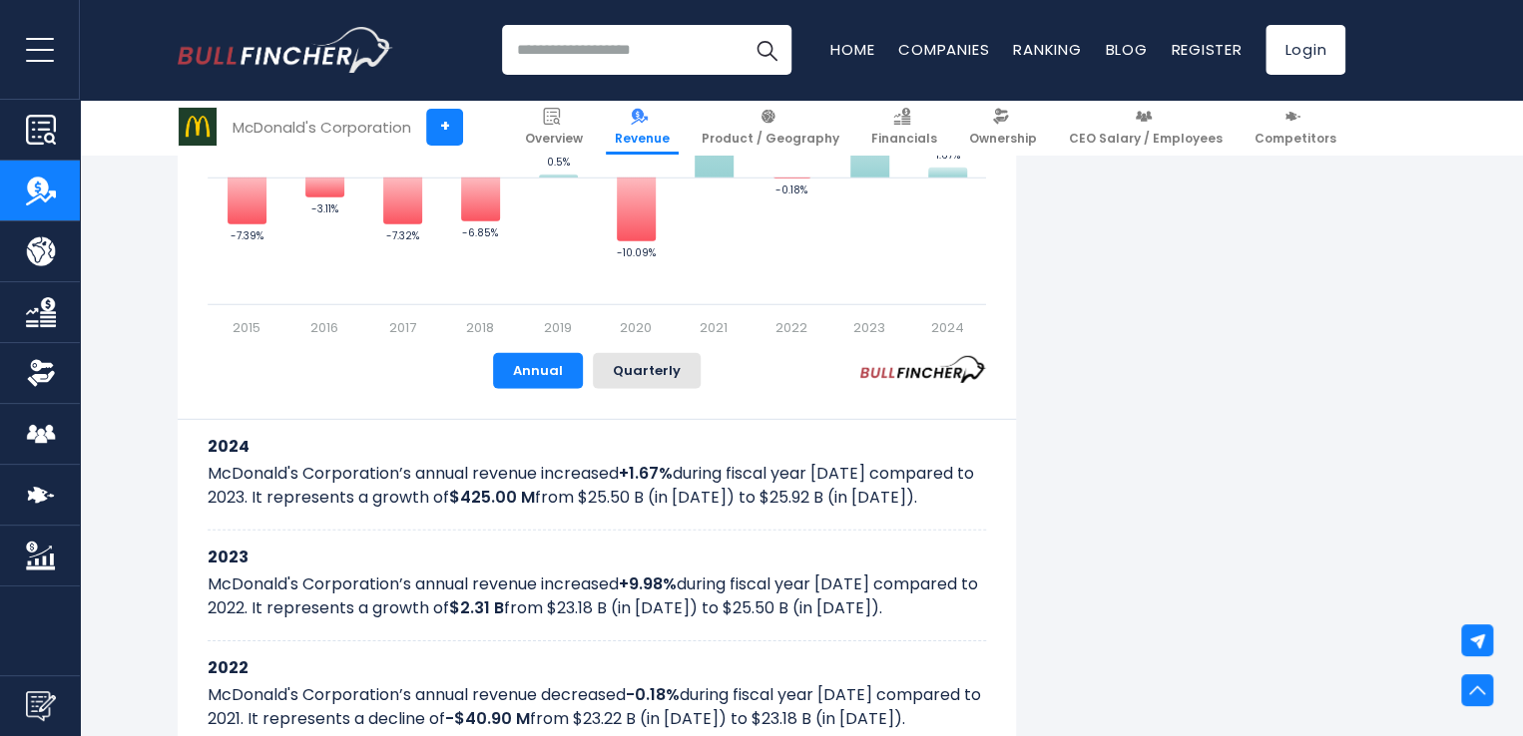
scroll to position [2724, 0]
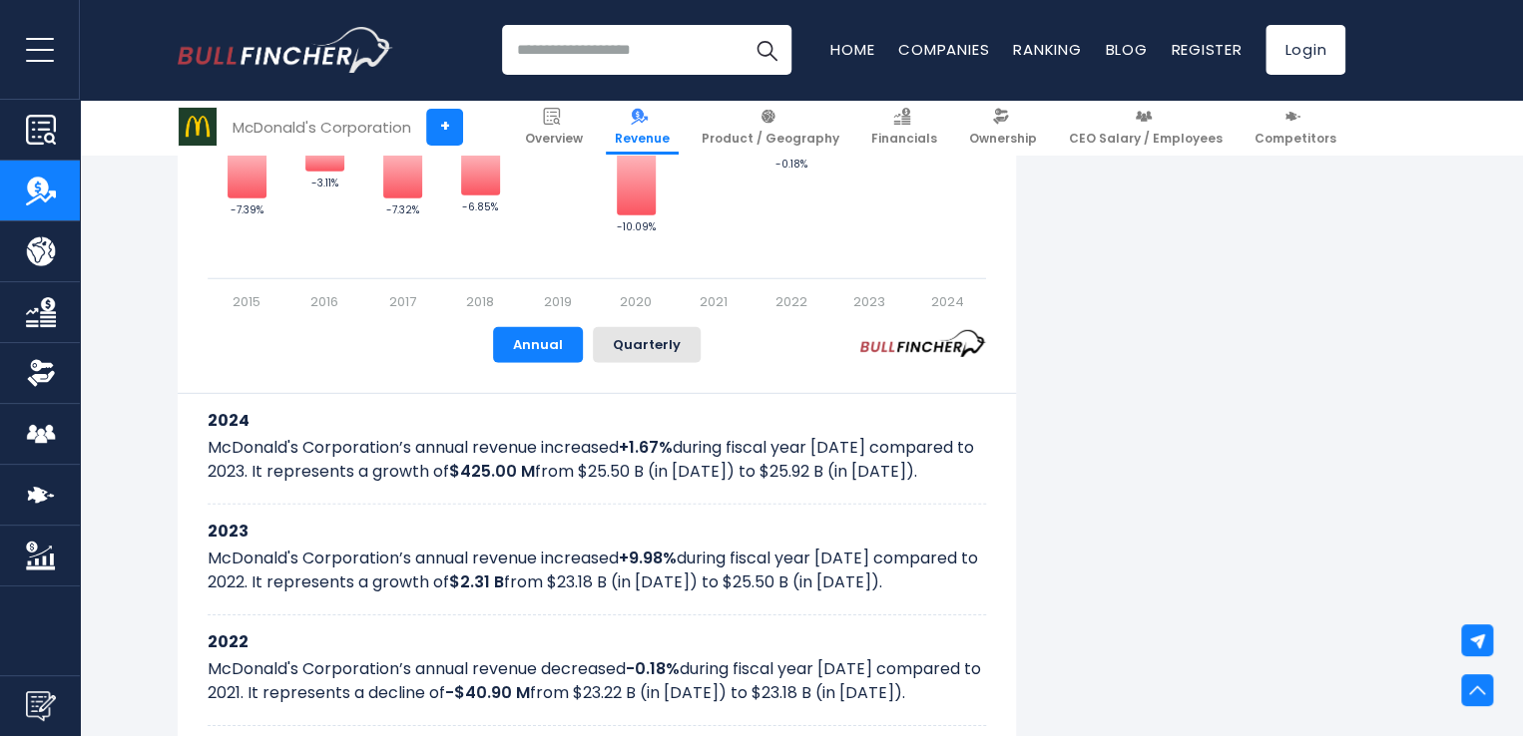
drag, startPoint x: 211, startPoint y: 447, endPoint x: 914, endPoint y: 486, distance: 704.5
click at [914, 486] on div "2024 [PERSON_NAME] Corporation’s annual revenue increased +1.67% during fiscal …" at bounding box center [597, 449] width 778 height 111
copy p "LoRemips'd Sitametcons’a elitse doeiusm temporinc +8.22% utlabo etdolo magn 680…"
